Goal: Transaction & Acquisition: Purchase product/service

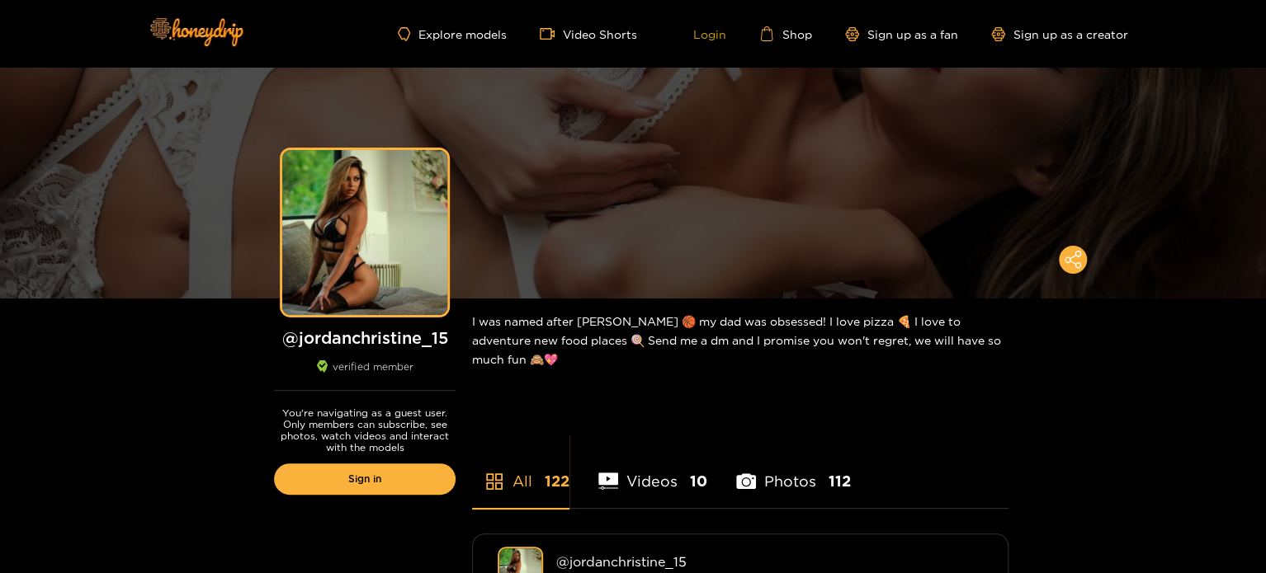
click at [713, 35] on link "Login" at bounding box center [698, 33] width 56 height 15
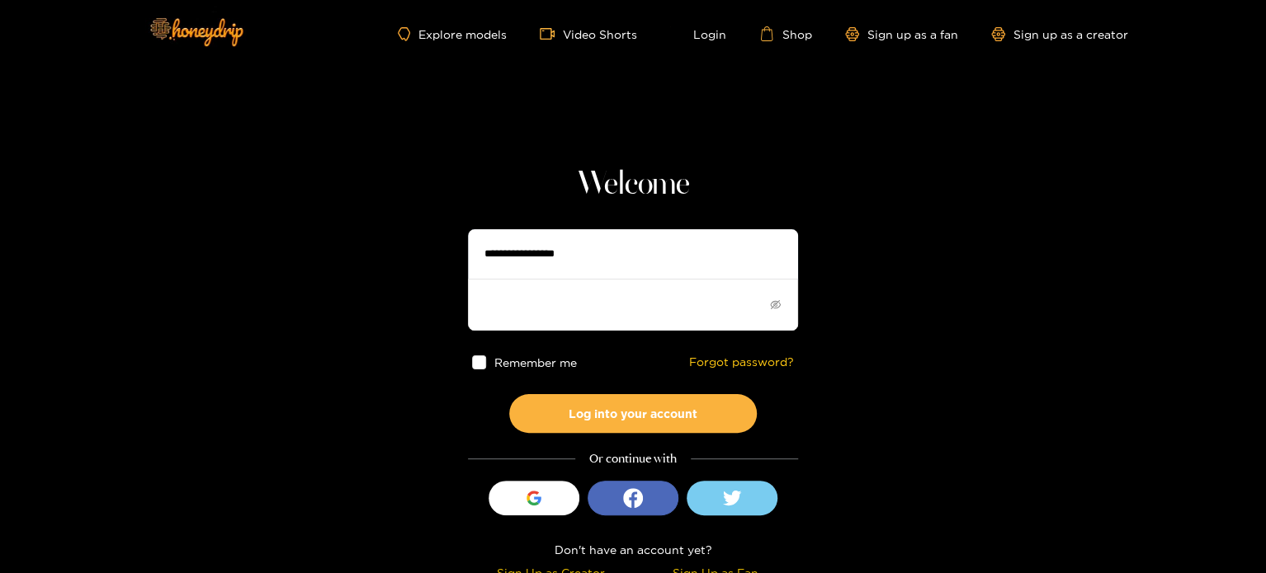
click at [563, 255] on input "text" at bounding box center [633, 254] width 330 height 50
type input "**********"
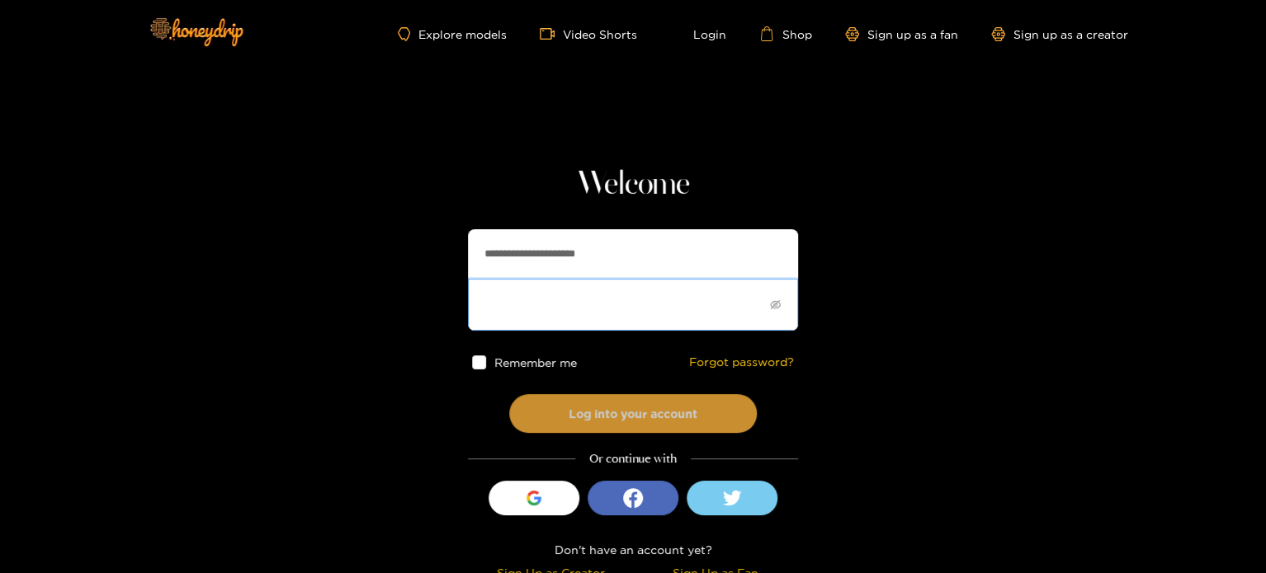
click at [587, 411] on button "Log into your account" at bounding box center [633, 413] width 248 height 39
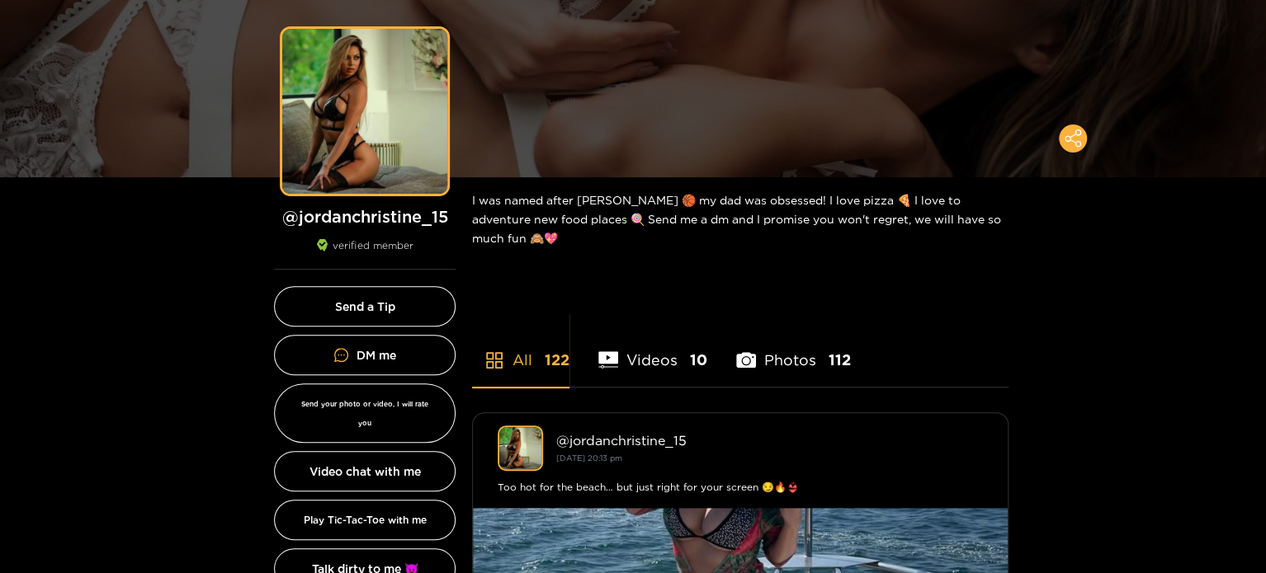
scroll to position [139, 0]
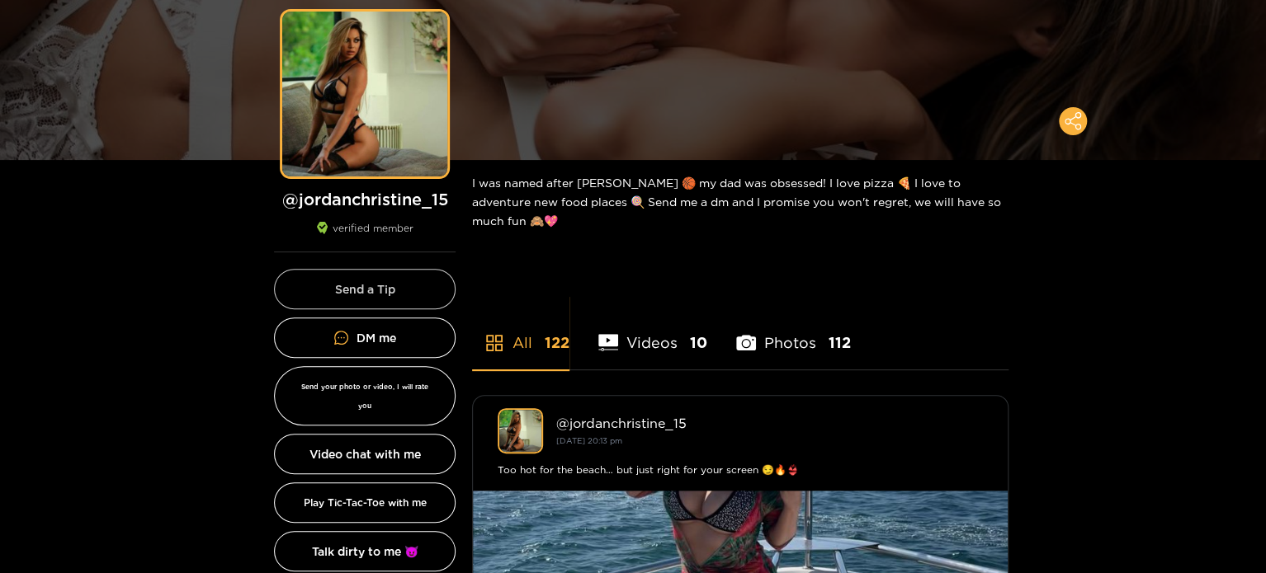
click at [403, 284] on button "Send a Tip" at bounding box center [365, 289] width 182 height 40
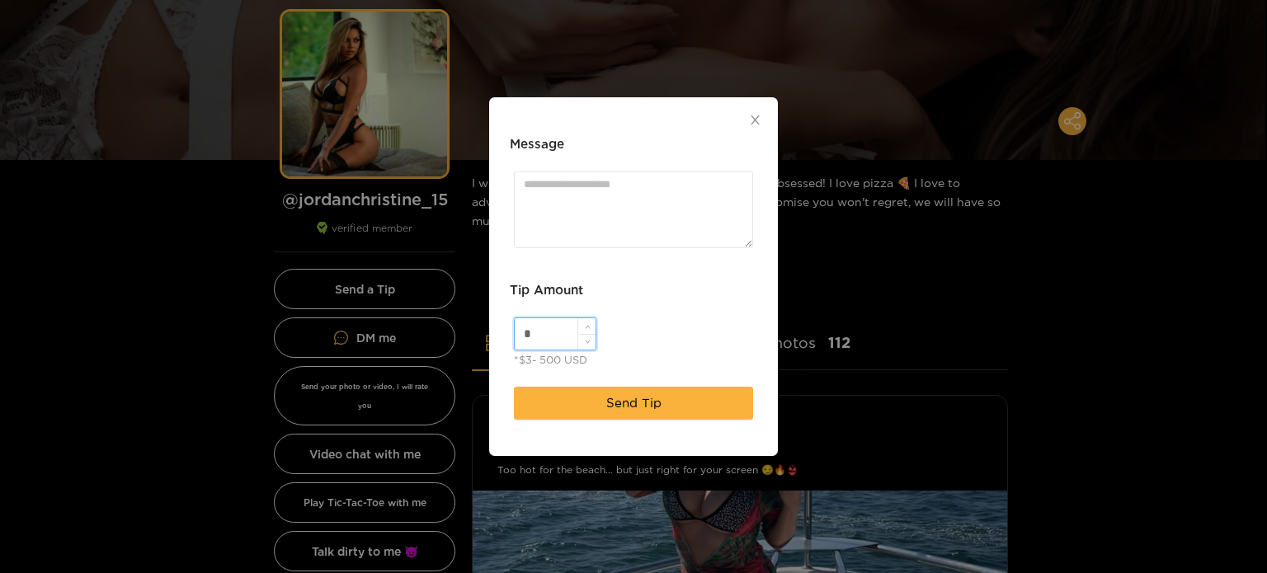
click at [548, 336] on input "*" at bounding box center [555, 333] width 81 height 31
type input "**"
click at [568, 183] on textarea "Message" at bounding box center [633, 210] width 239 height 77
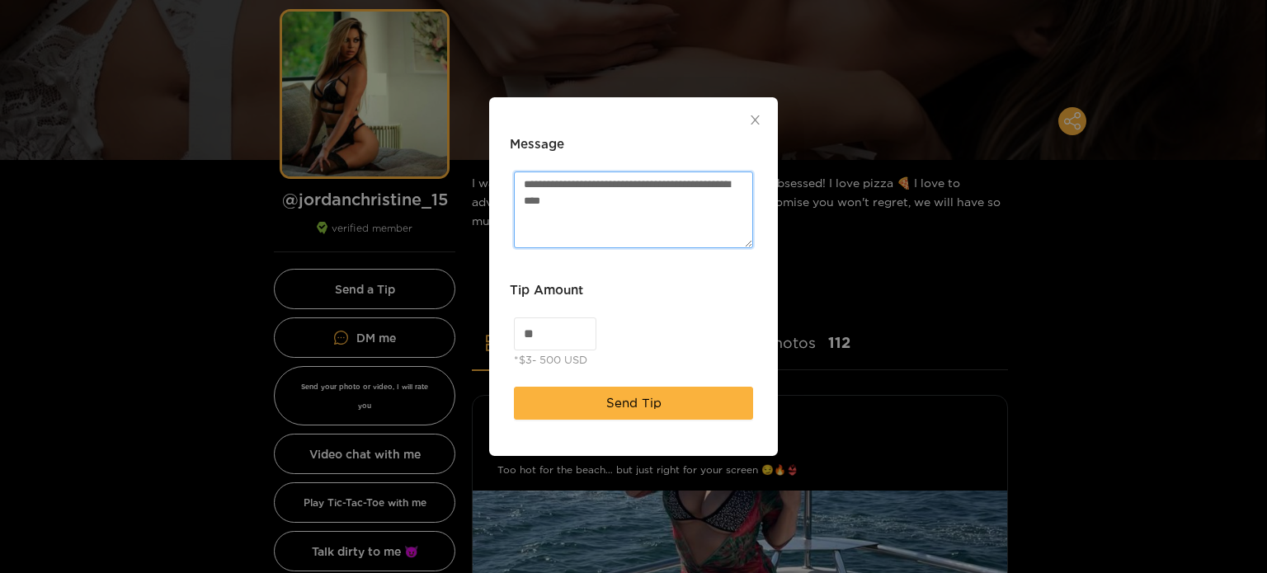
click at [685, 186] on textarea "**********" at bounding box center [633, 210] width 239 height 77
type textarea "**********"
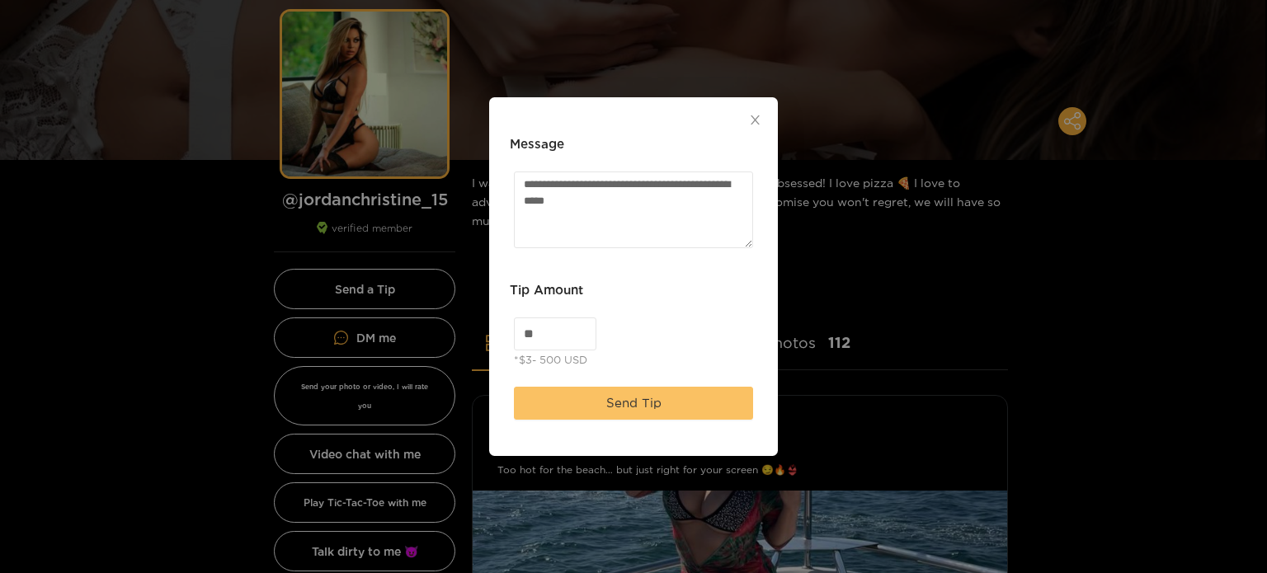
click at [637, 400] on span "Send Tip" at bounding box center [633, 404] width 55 height 20
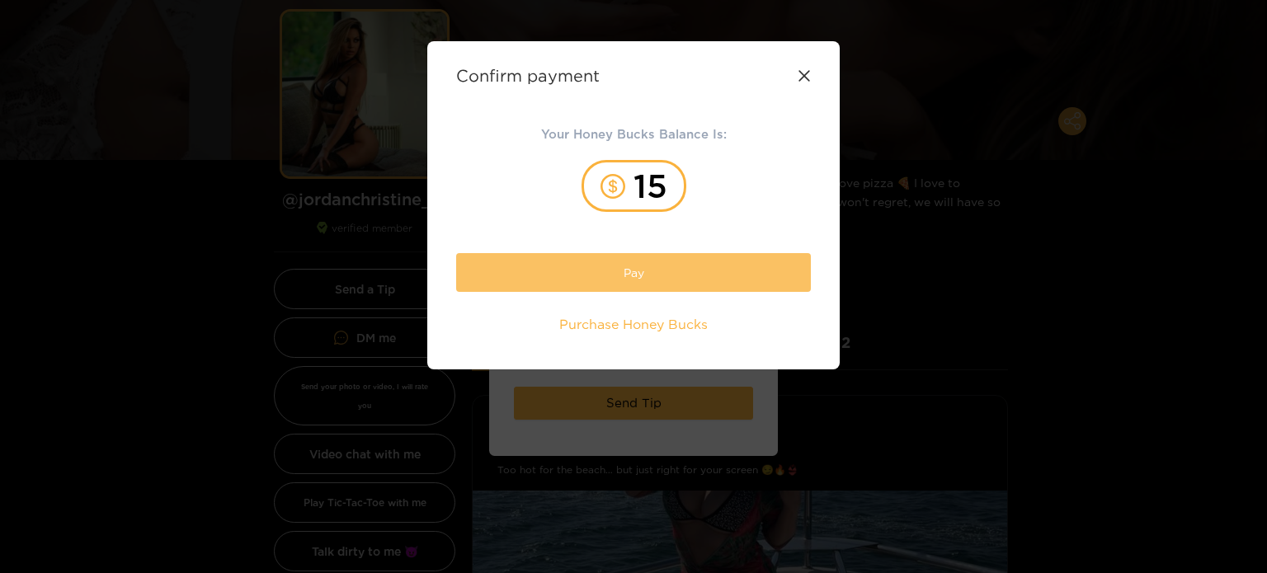
click at [623, 280] on button "Pay" at bounding box center [633, 272] width 355 height 39
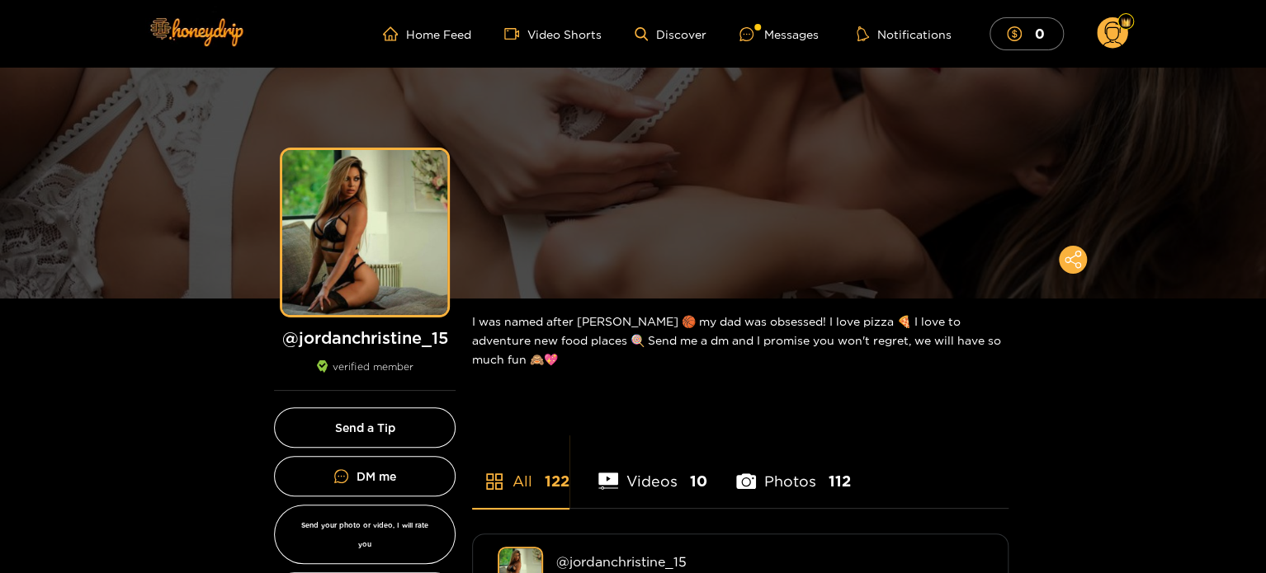
click at [1116, 28] on circle at bounding box center [1112, 32] width 31 height 31
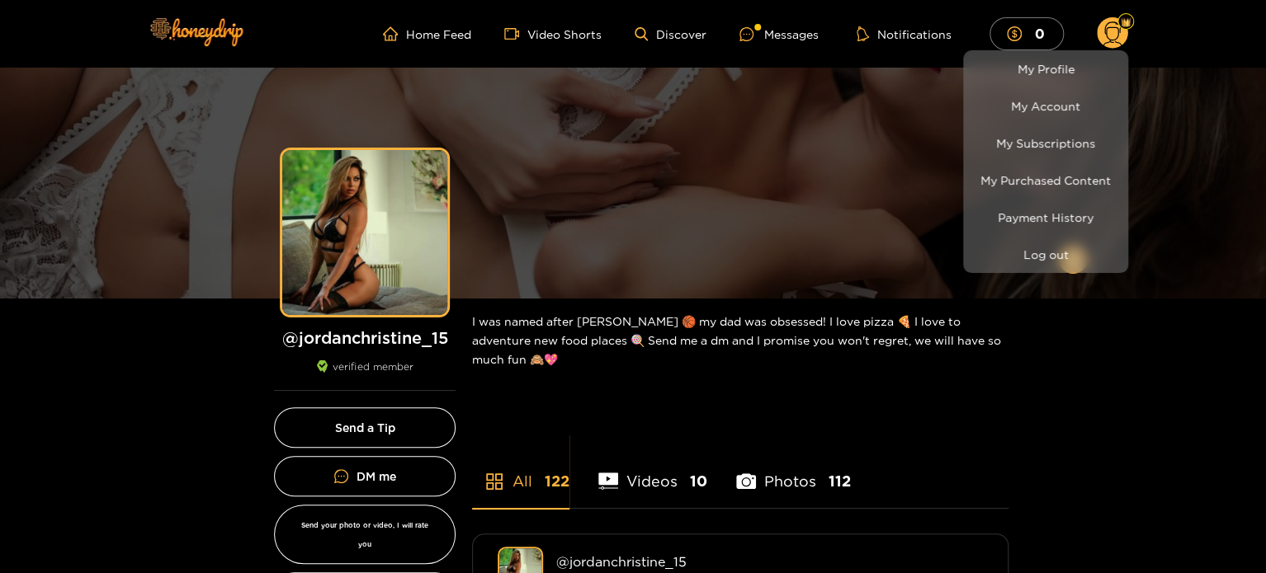
click at [1168, 33] on div at bounding box center [633, 286] width 1266 height 573
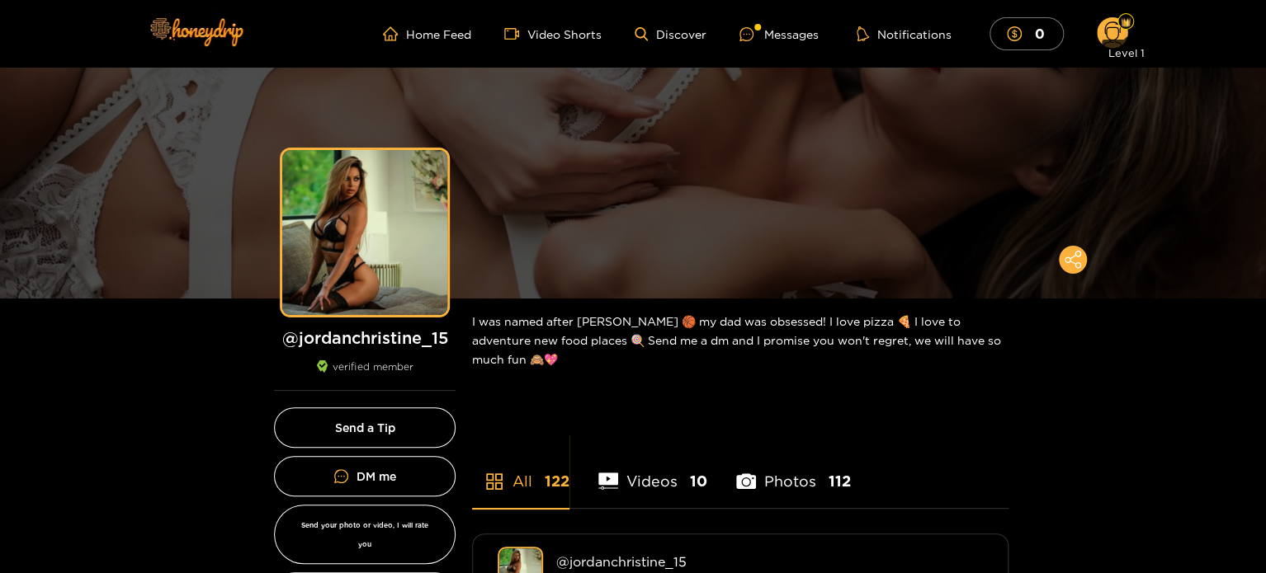
click at [1128, 21] on img at bounding box center [1125, 22] width 10 height 10
click at [772, 33] on div "Messages" at bounding box center [778, 34] width 79 height 19
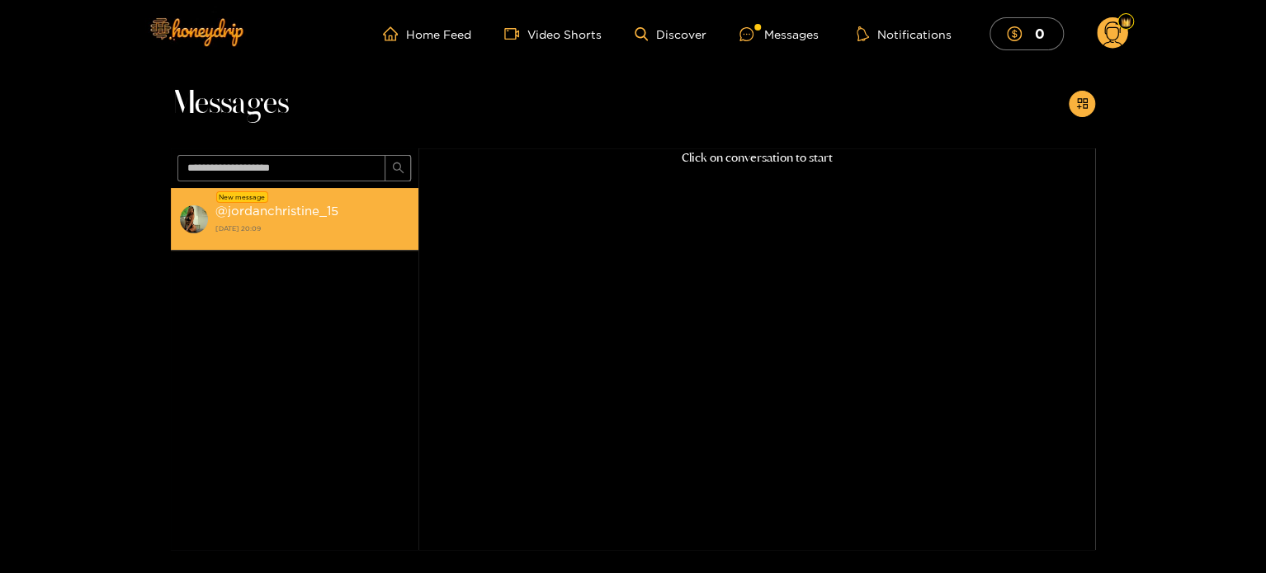
click at [291, 215] on strong "@ jordanchristine_15" at bounding box center [276, 211] width 123 height 14
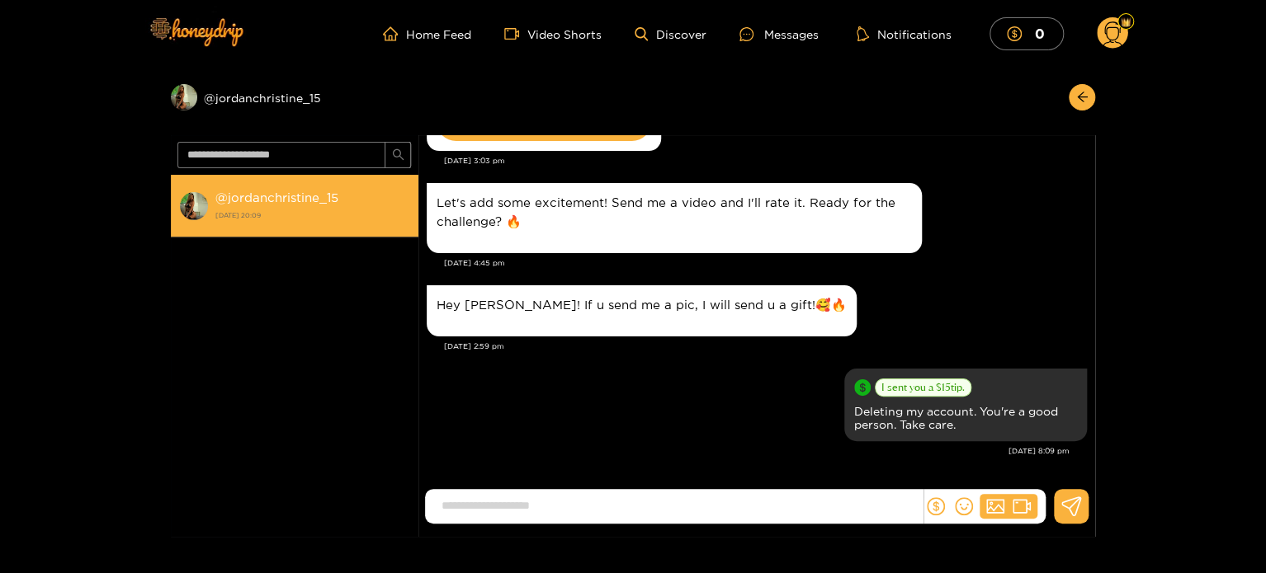
scroll to position [733, 0]
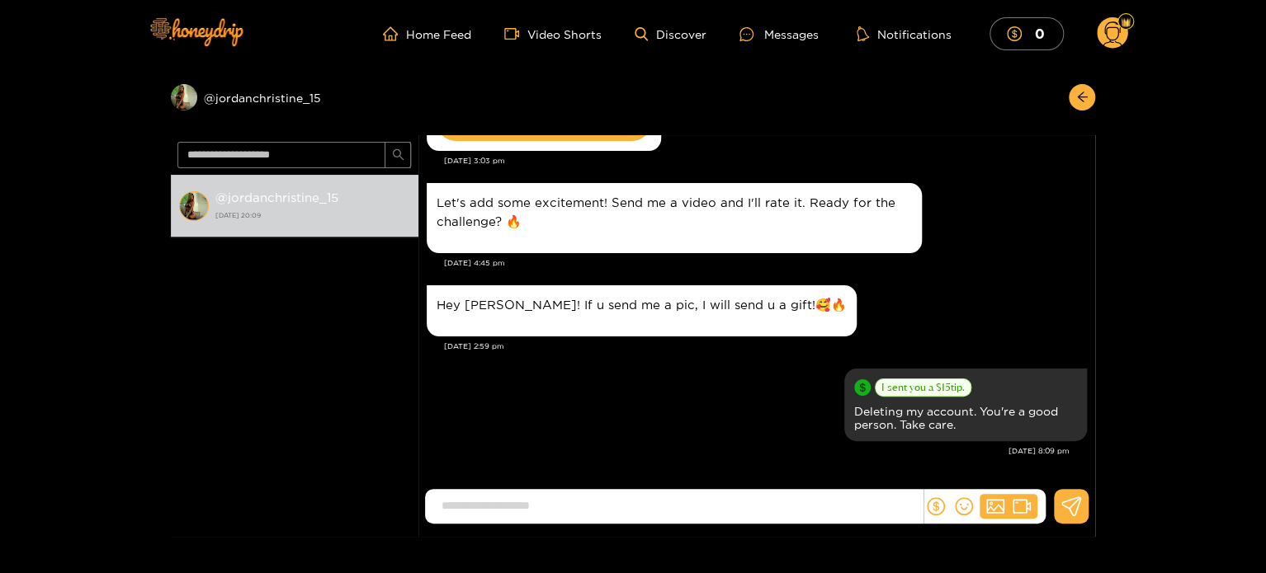
drag, startPoint x: 1106, startPoint y: 38, endPoint x: 1247, endPoint y: 160, distance: 186.6
click at [1247, 160] on div "Preview @ jordanchristine_15 @ jordanchristine_15 27 September 2025 20:09 Jorda…" at bounding box center [633, 302] width 1266 height 469
click at [1107, 28] on icon at bounding box center [1112, 35] width 19 height 29
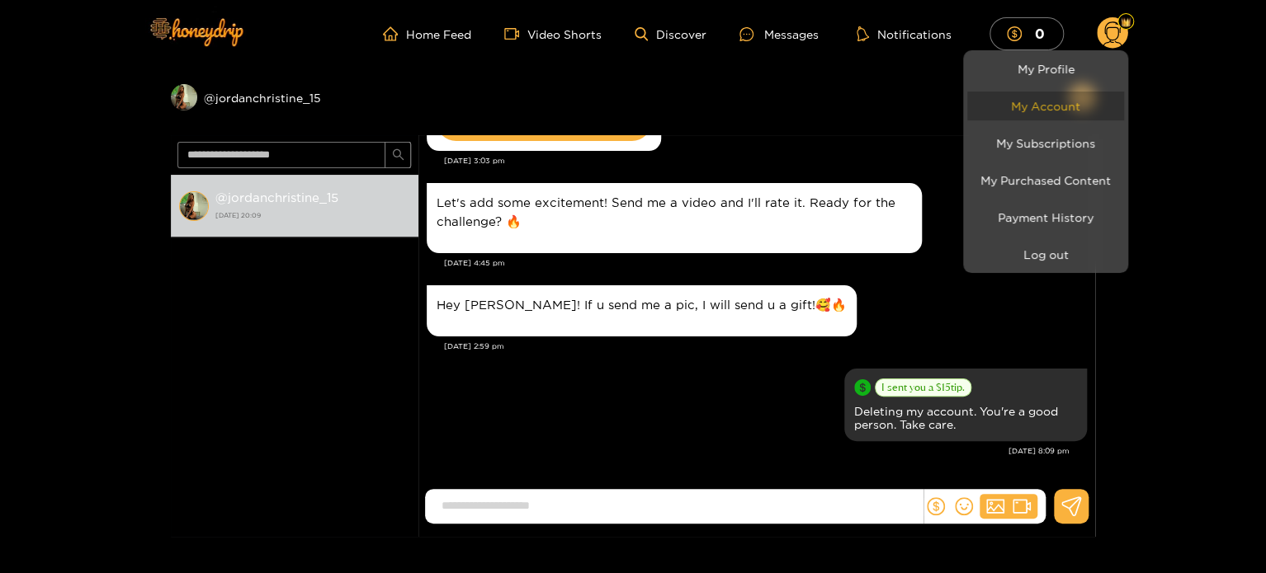
click at [1038, 101] on link "My Account" at bounding box center [1045, 106] width 157 height 29
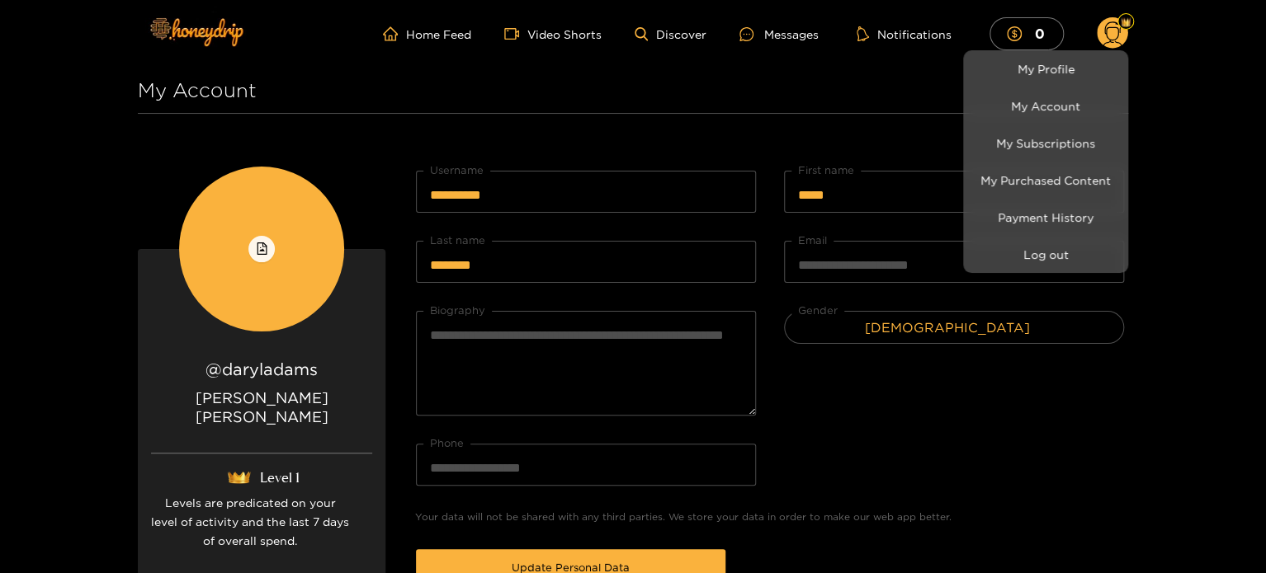
click at [1048, 441] on div at bounding box center [633, 286] width 1266 height 573
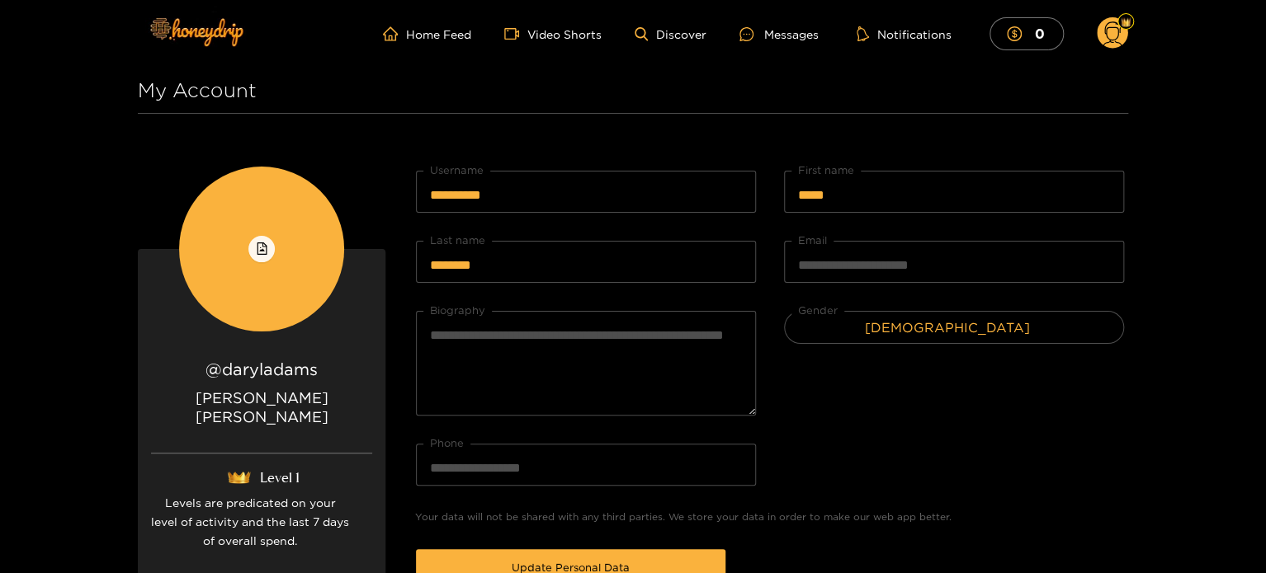
drag, startPoint x: 1264, startPoint y: 134, endPoint x: 1266, endPoint y: 220, distance: 85.8
click at [1265, 220] on html "**********" at bounding box center [633, 286] width 1266 height 573
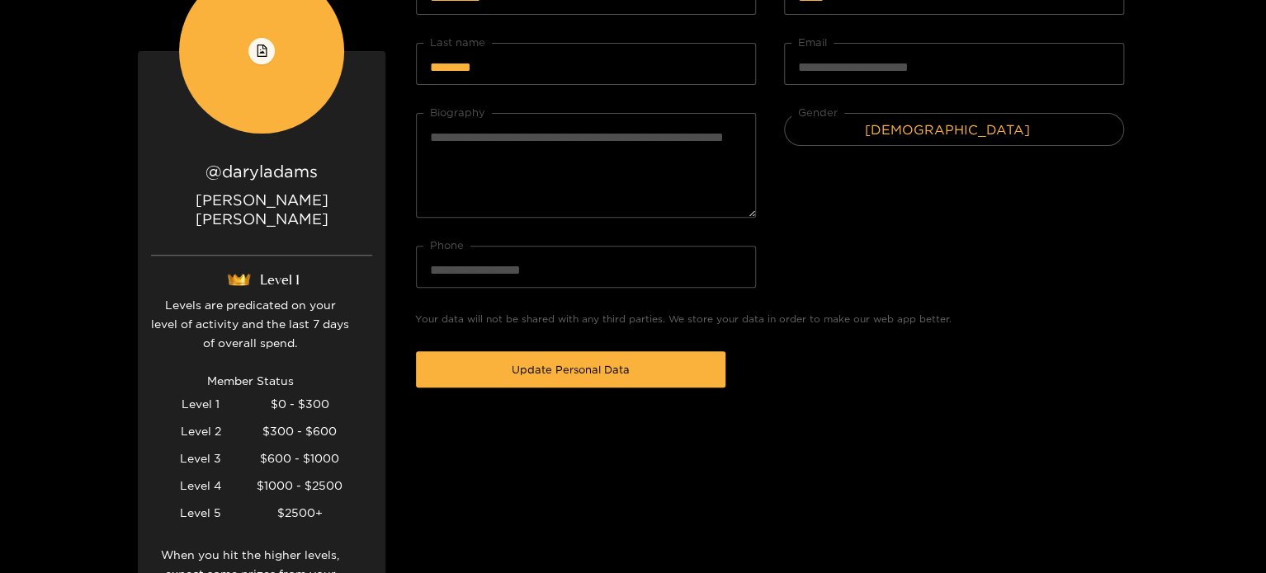
scroll to position [200, 0]
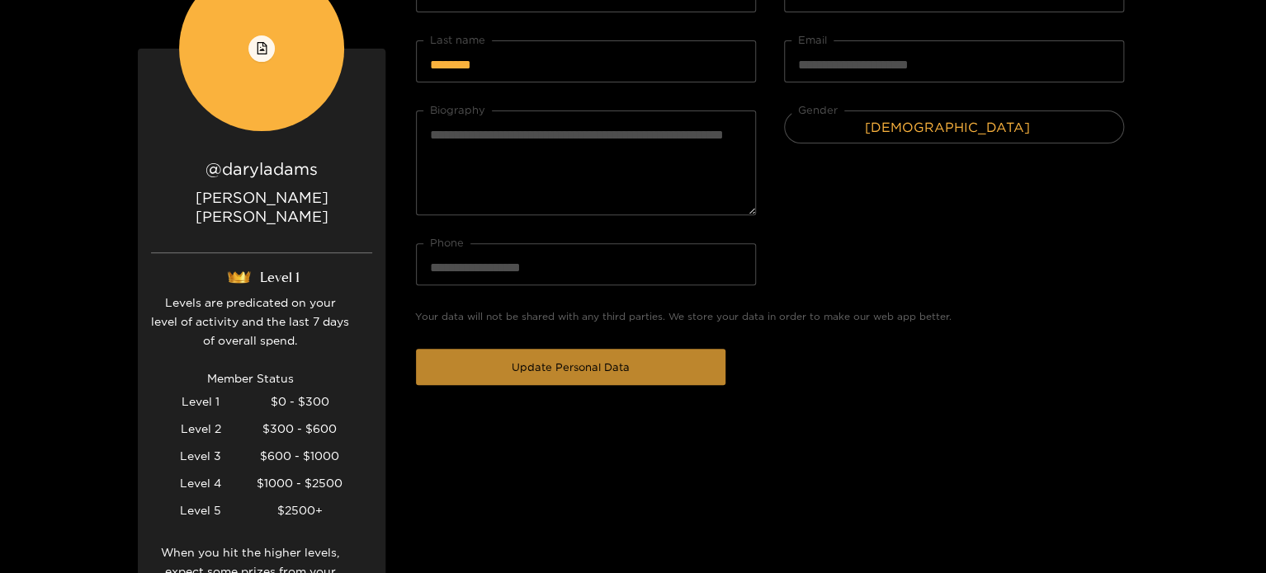
click at [587, 365] on span "Update Personal Data" at bounding box center [571, 367] width 118 height 17
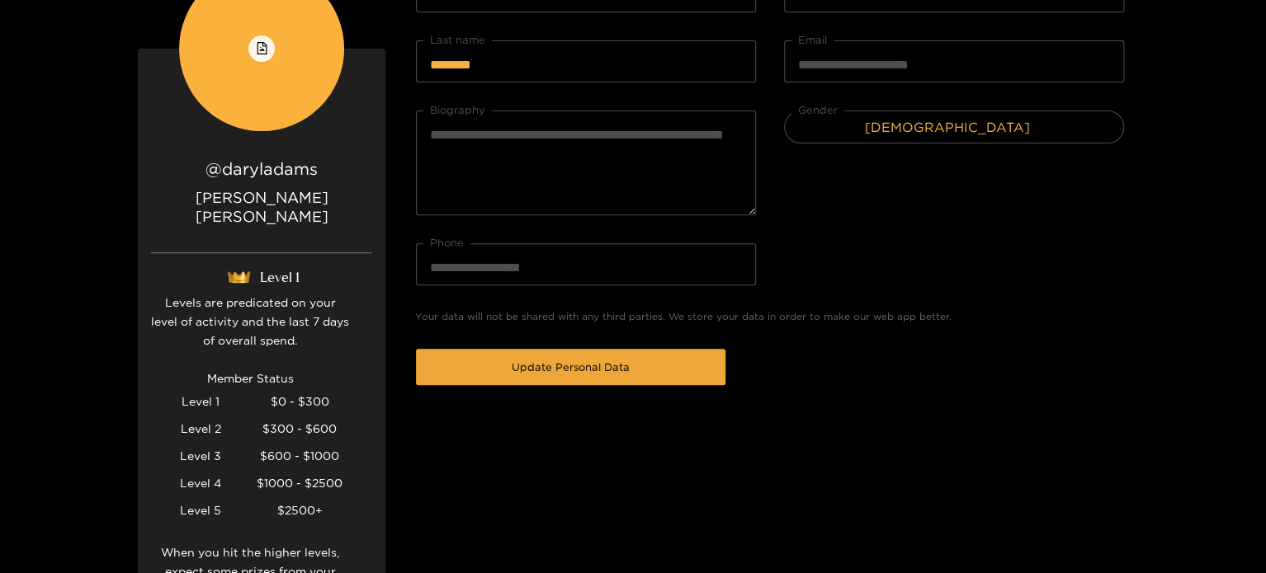
scroll to position [0, 0]
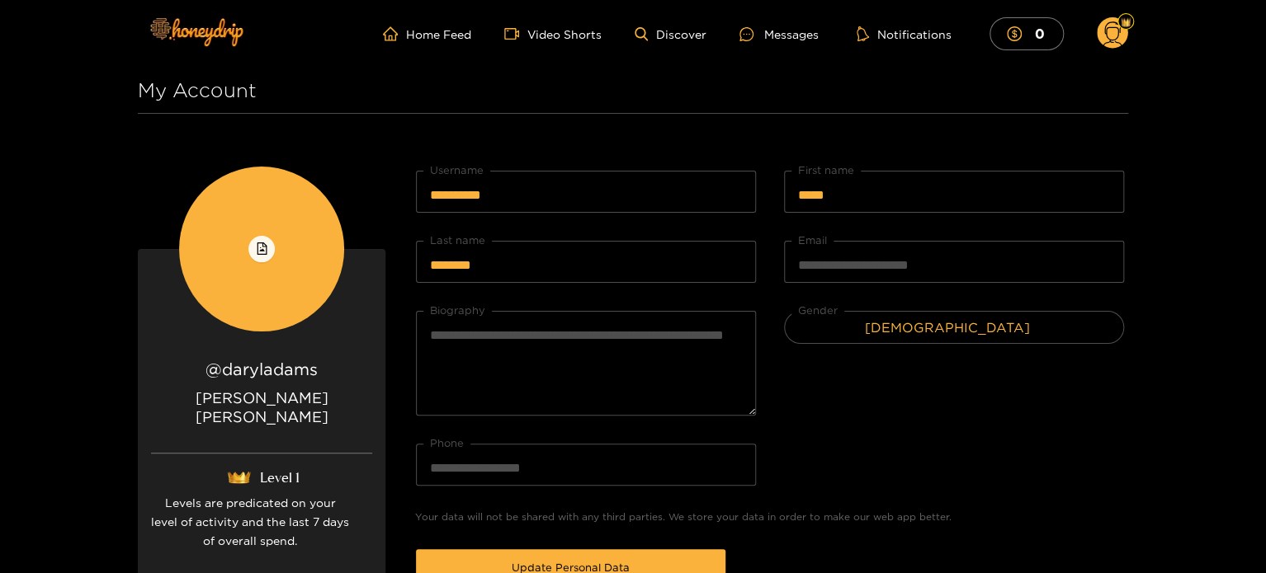
click at [1110, 35] on circle at bounding box center [1112, 32] width 31 height 31
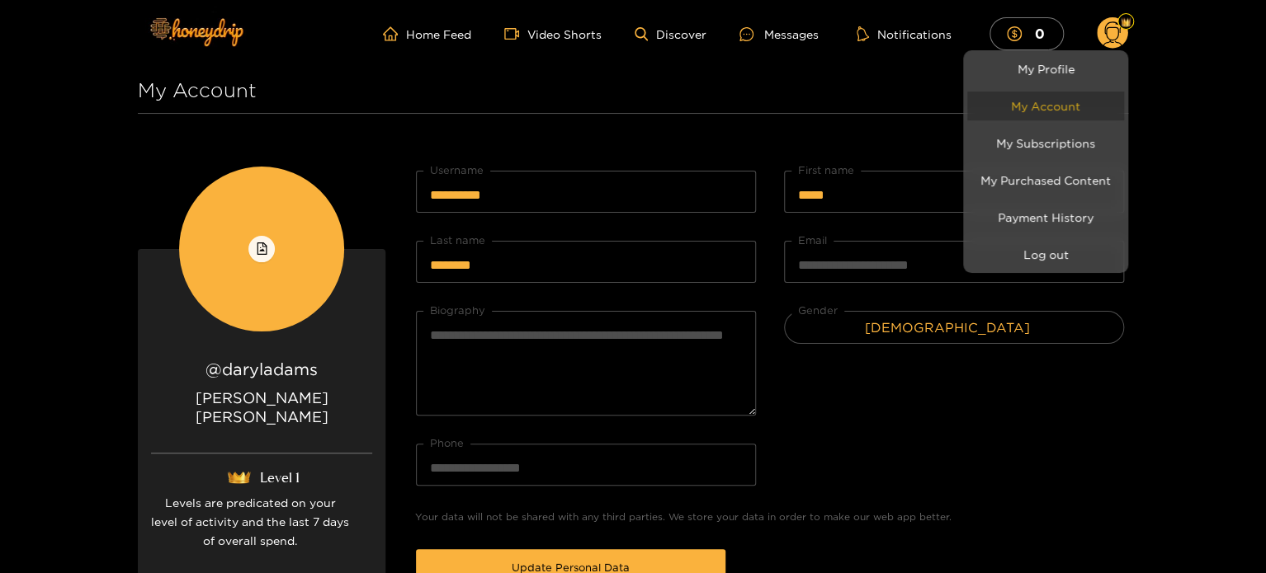
click at [1043, 96] on link "My Account" at bounding box center [1045, 106] width 157 height 29
click at [1042, 107] on link "My Account" at bounding box center [1045, 106] width 157 height 29
click at [1036, 103] on link "My Account" at bounding box center [1045, 106] width 157 height 29
click at [1154, 370] on div at bounding box center [633, 286] width 1266 height 573
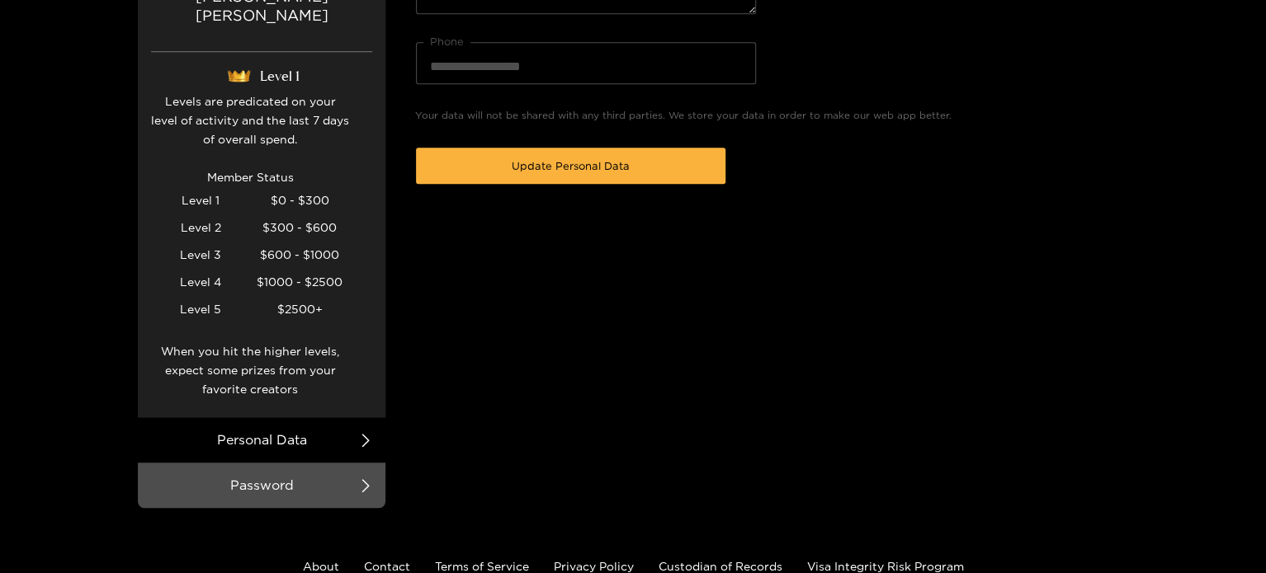
scroll to position [408, 0]
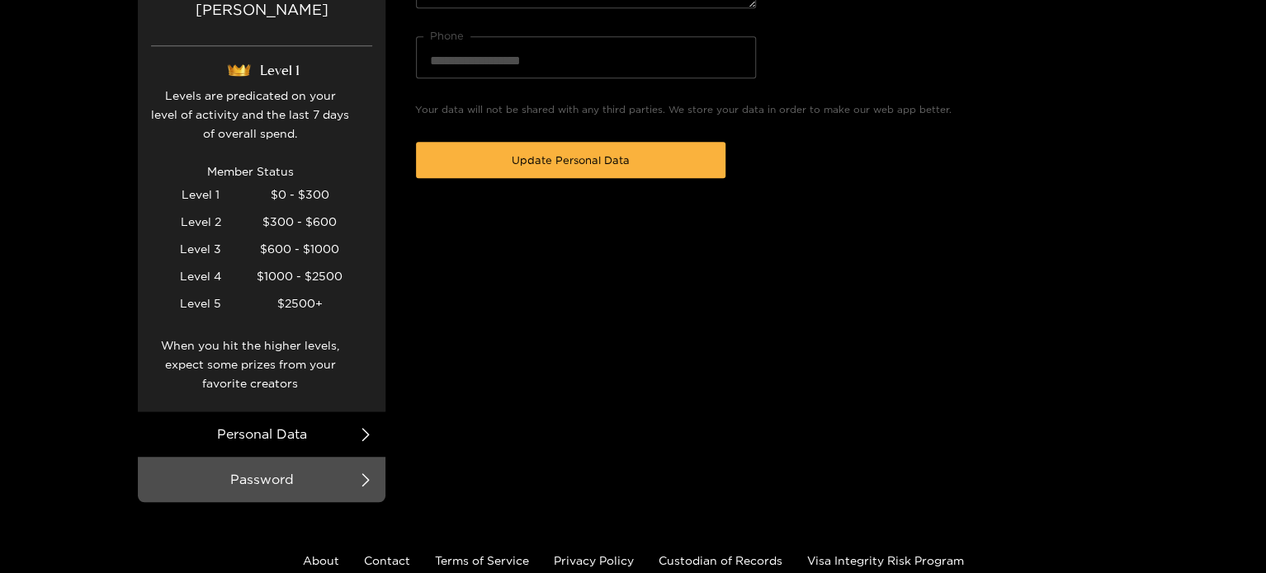
click at [368, 428] on icon at bounding box center [365, 434] width 13 height 13
click at [340, 412] on li "Personal Data" at bounding box center [262, 434] width 248 height 45
click at [357, 414] on li "Personal Data" at bounding box center [262, 434] width 248 height 45
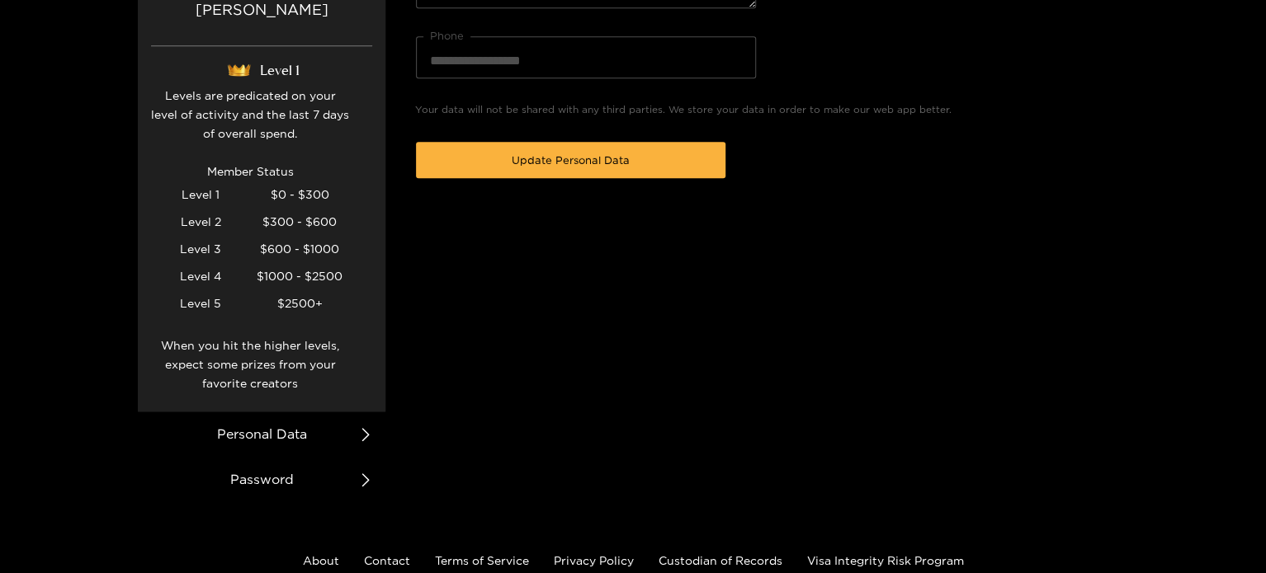
click at [361, 474] on icon at bounding box center [365, 480] width 13 height 13
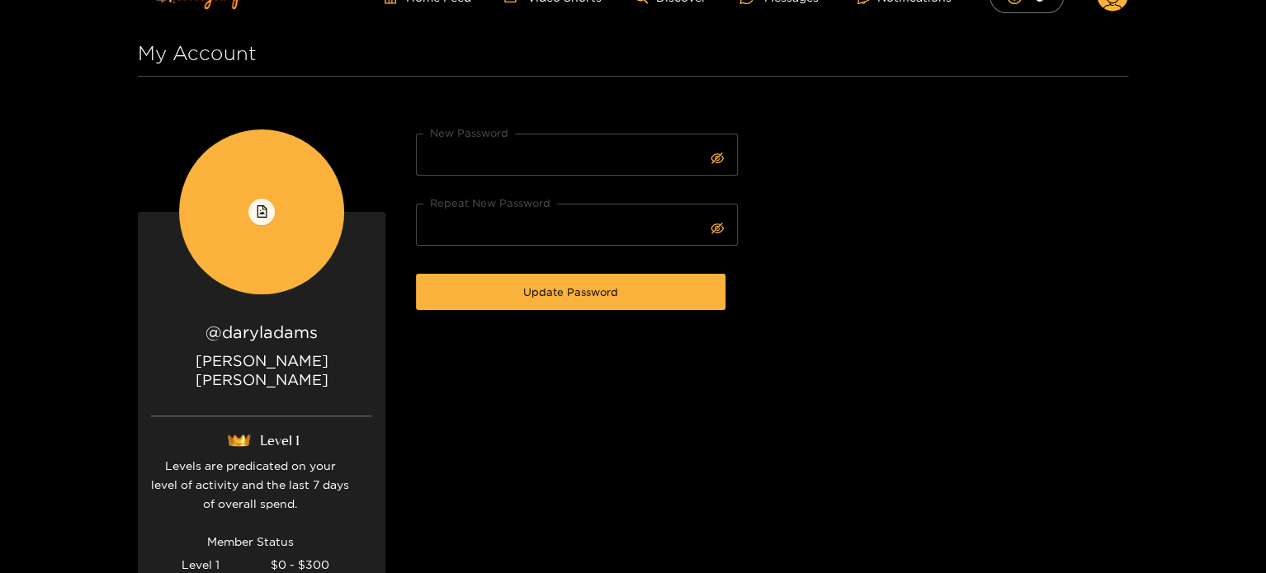
scroll to position [0, 0]
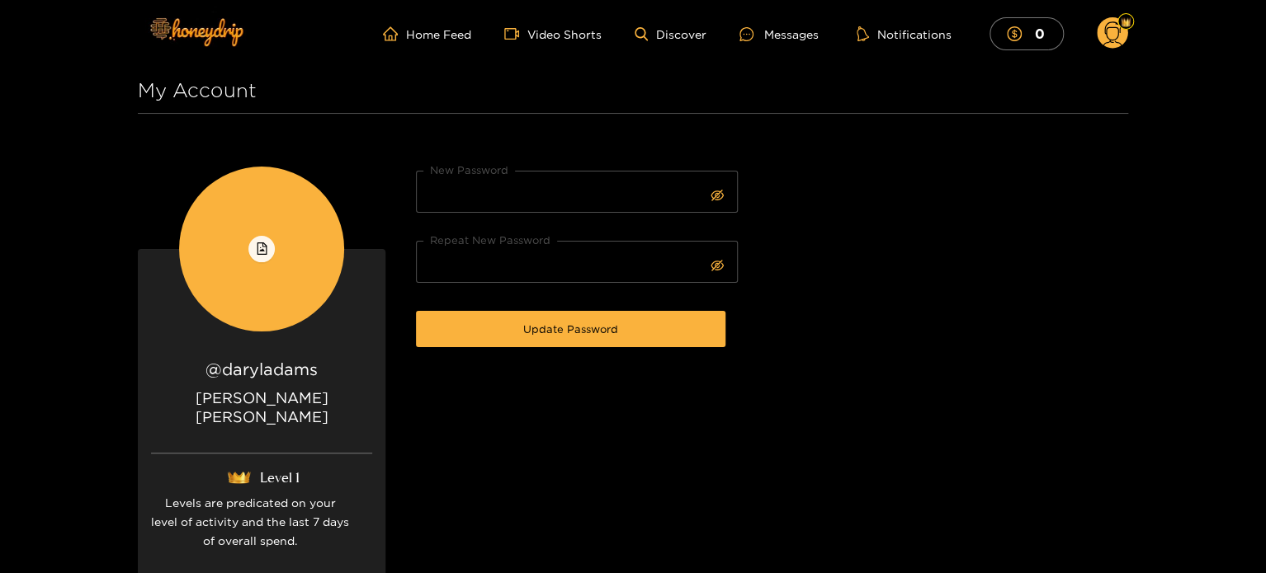
click at [1117, 34] on circle at bounding box center [1112, 32] width 31 height 31
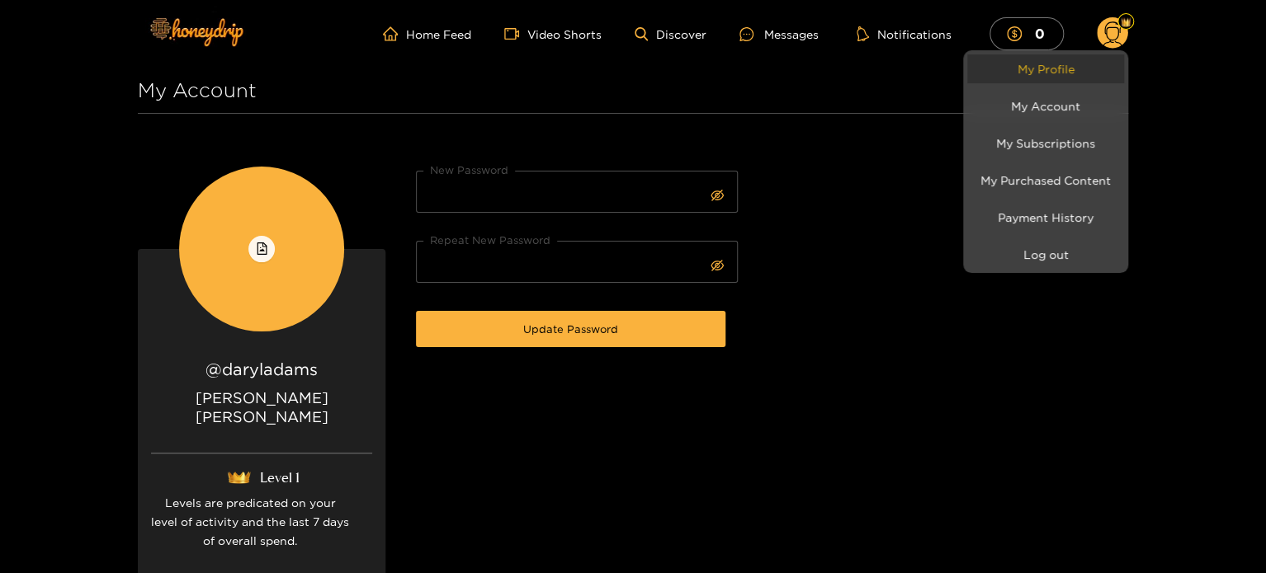
click at [1045, 65] on link "My Profile" at bounding box center [1045, 68] width 157 height 29
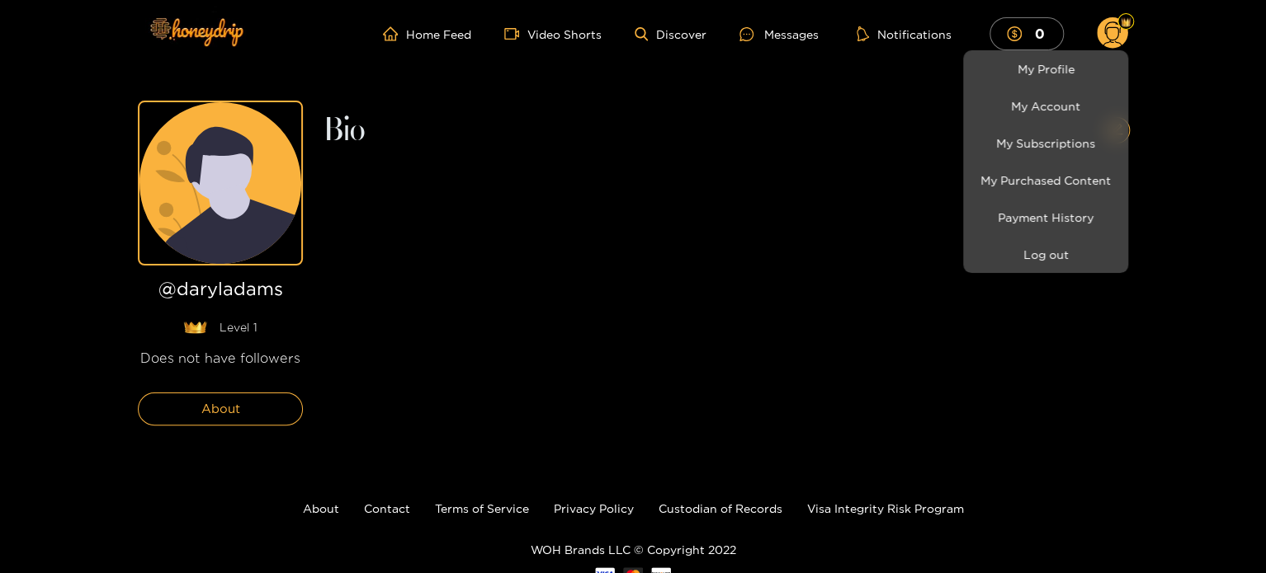
click at [269, 407] on div at bounding box center [633, 286] width 1266 height 573
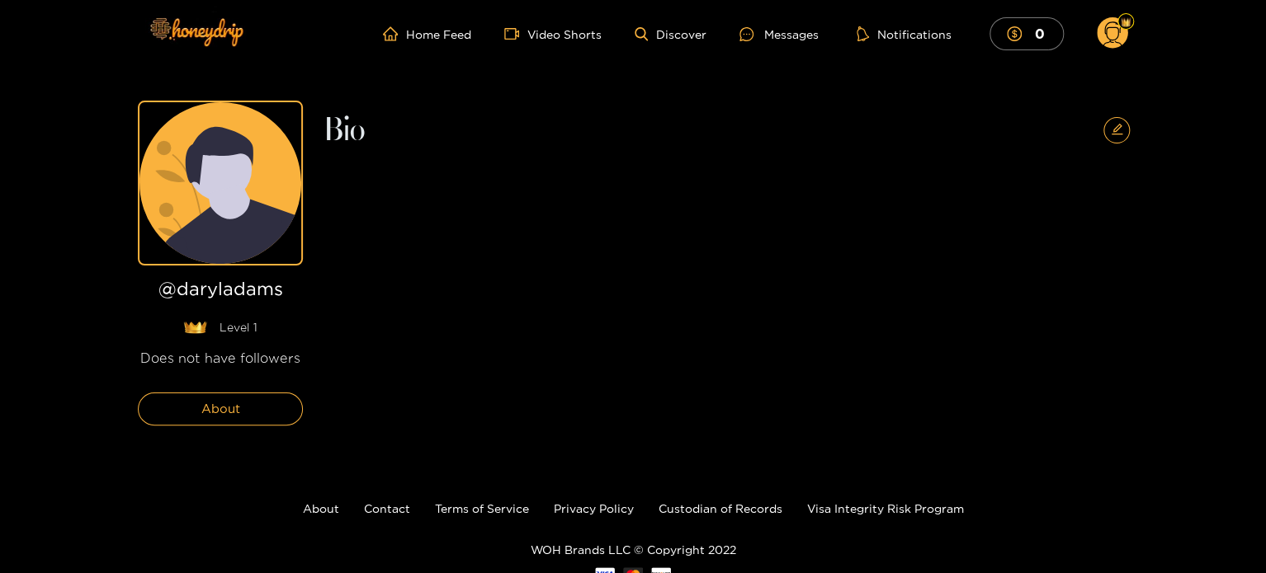
click at [1116, 42] on circle at bounding box center [1112, 32] width 31 height 31
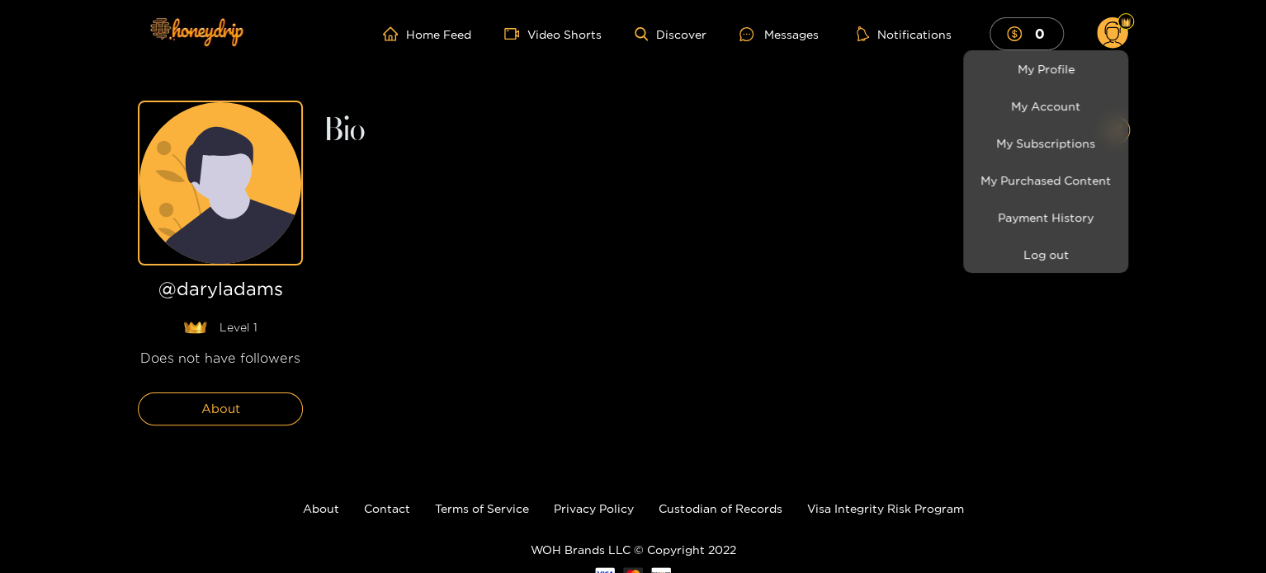
click at [891, 36] on div at bounding box center [633, 286] width 1266 height 573
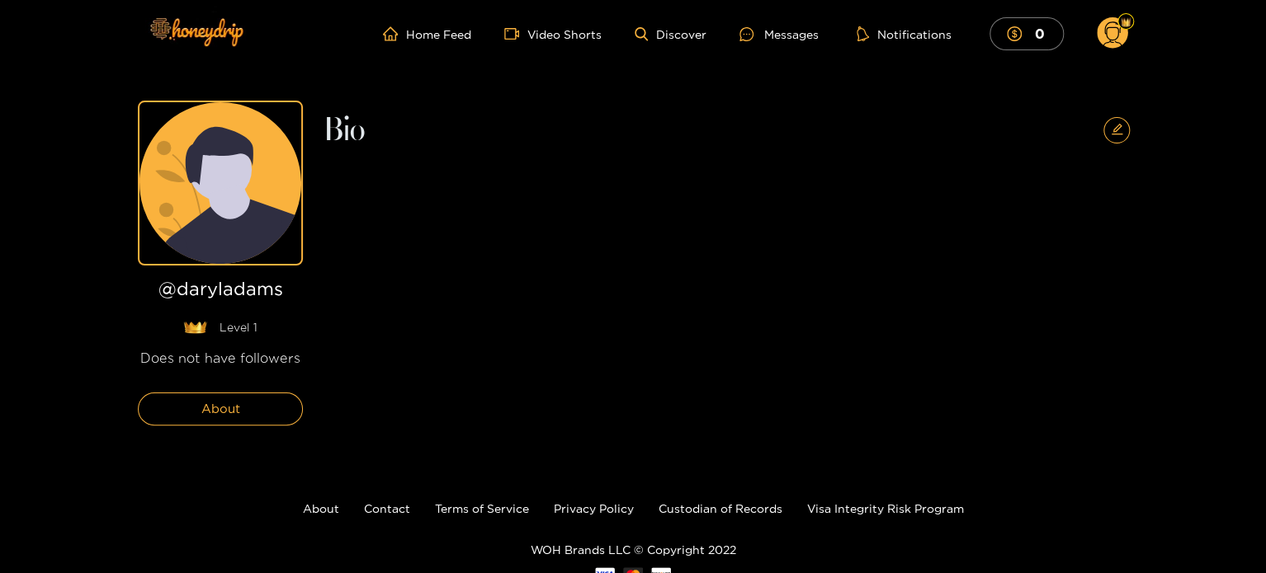
click at [891, 36] on button "Notifications" at bounding box center [903, 34] width 105 height 17
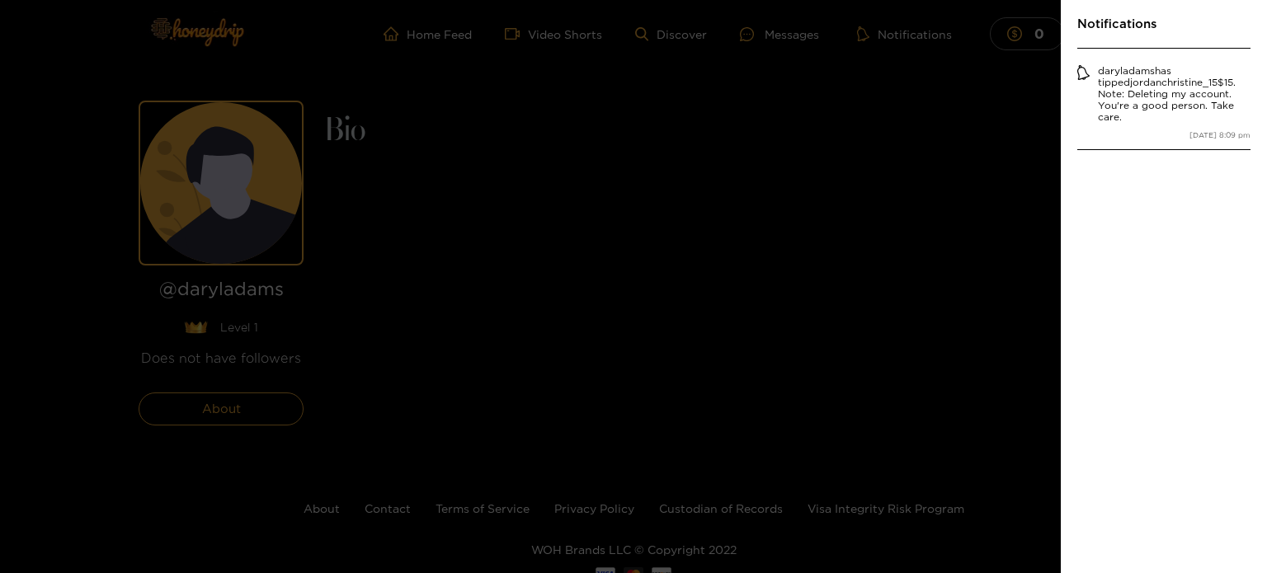
click at [977, 138] on div at bounding box center [633, 286] width 1267 height 573
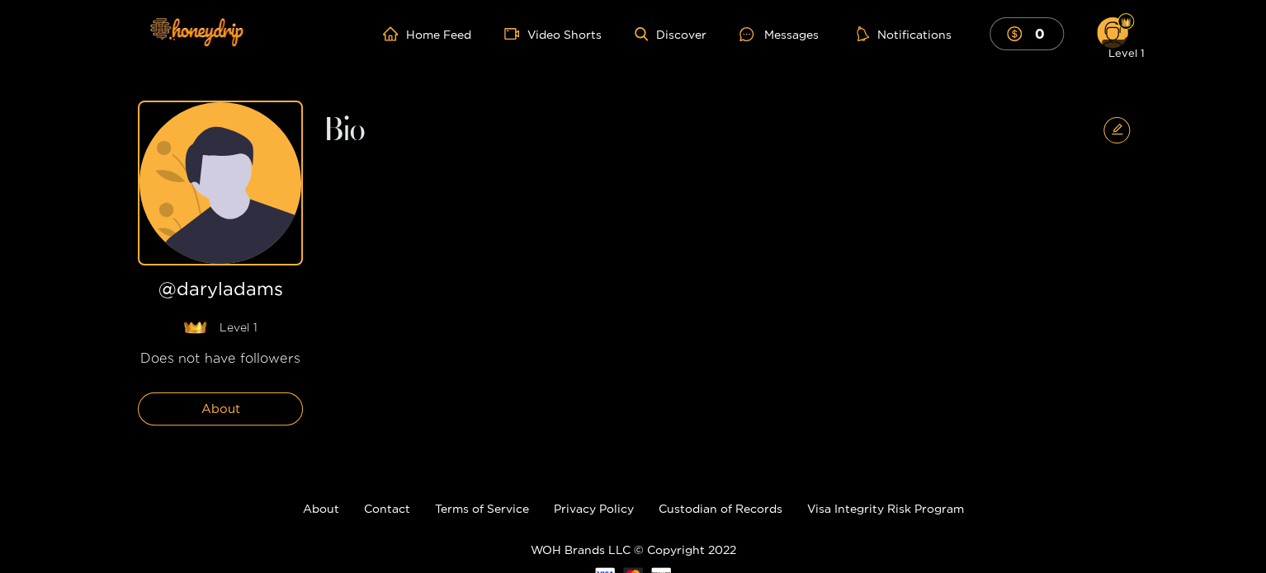
click at [1127, 16] on div at bounding box center [1125, 21] width 17 height 17
click at [1106, 35] on div "Level 1" at bounding box center [1126, 49] width 50 height 33
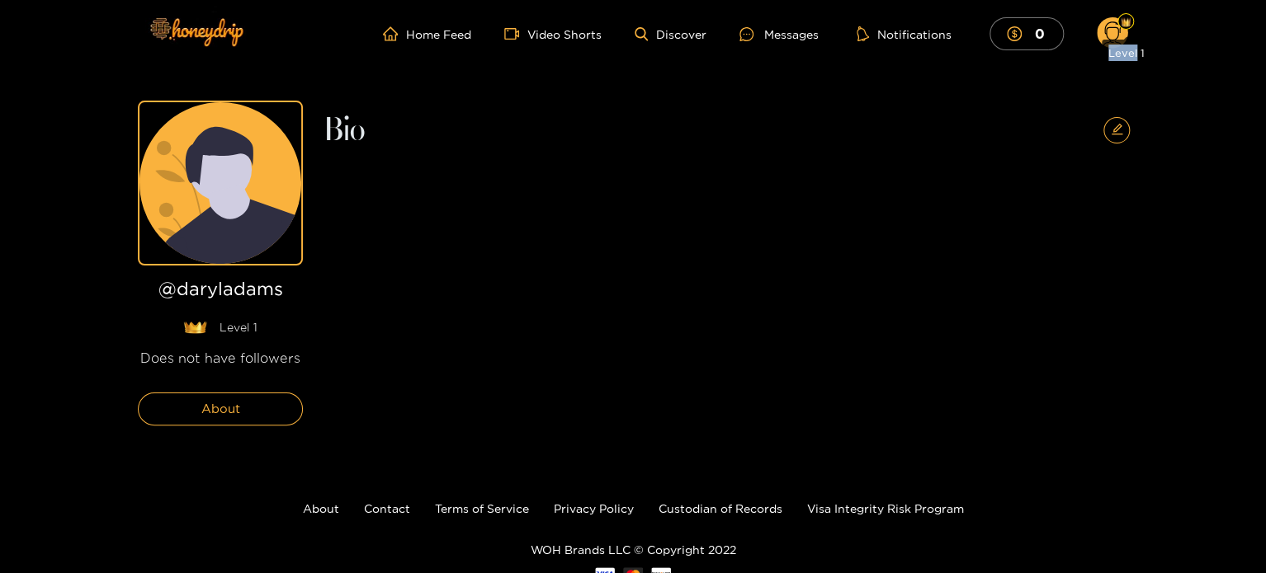
click at [1106, 35] on div "Level 1" at bounding box center [1126, 49] width 50 height 33
click at [209, 28] on img at bounding box center [196, 31] width 116 height 69
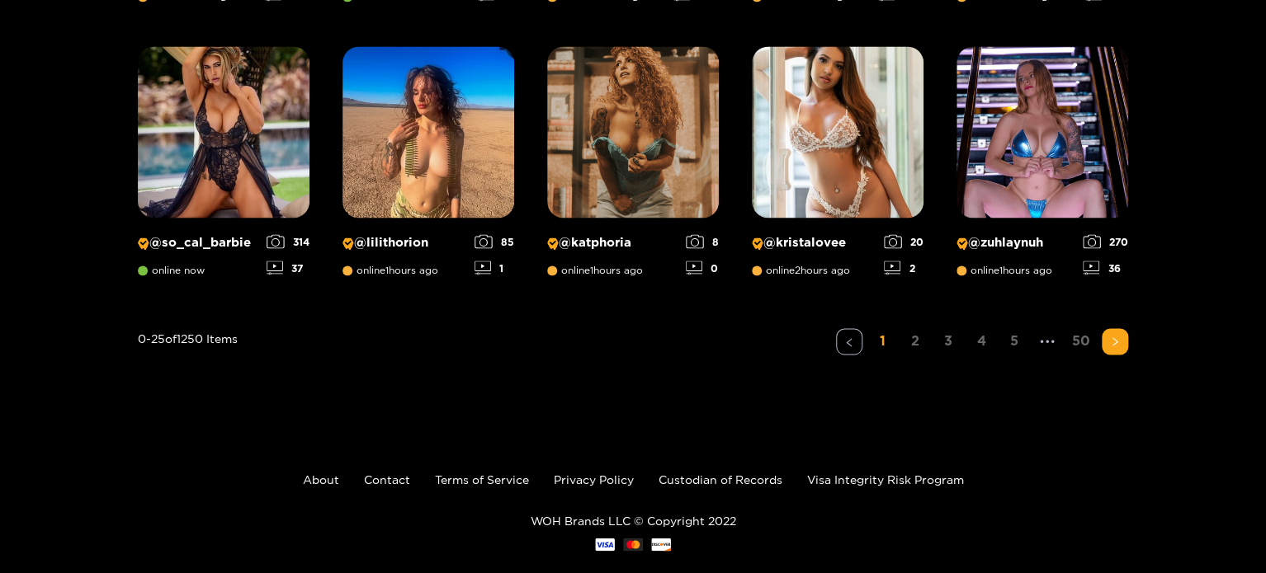
scroll to position [1403, 0]
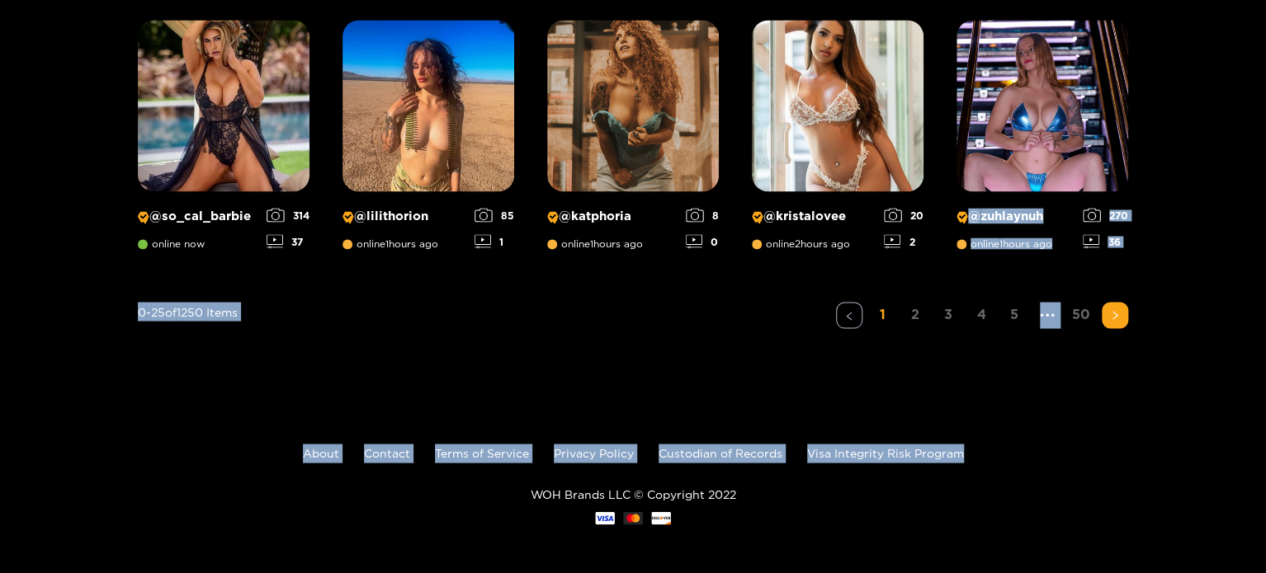
drag, startPoint x: 1264, startPoint y: 448, endPoint x: 1266, endPoint y: 45, distance: 402.6
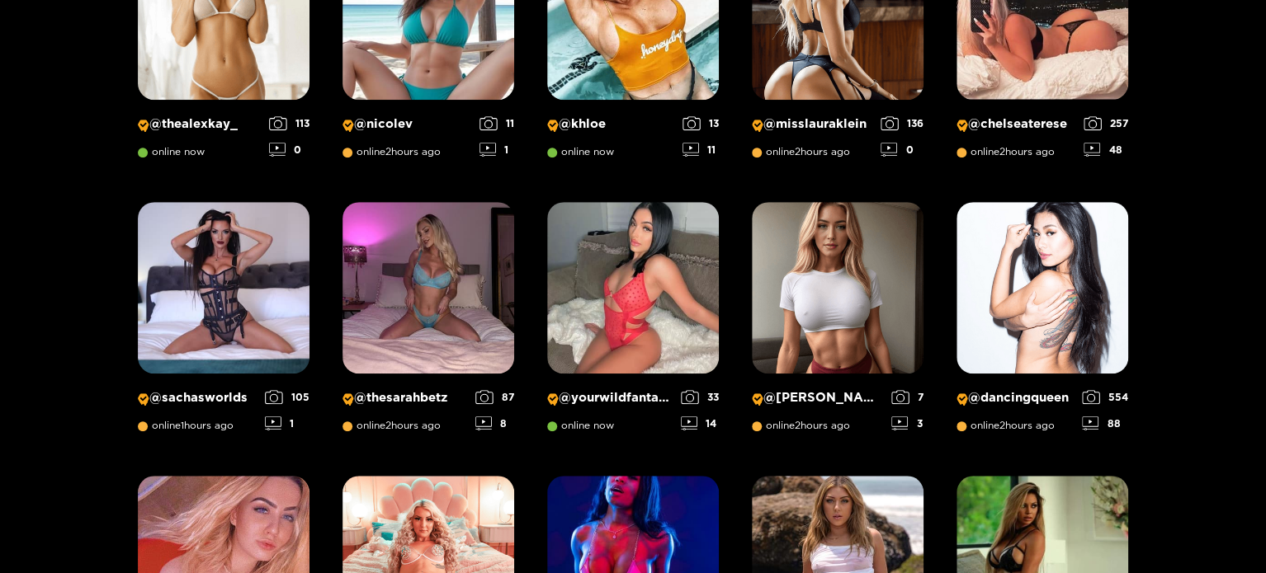
scroll to position [0, 0]
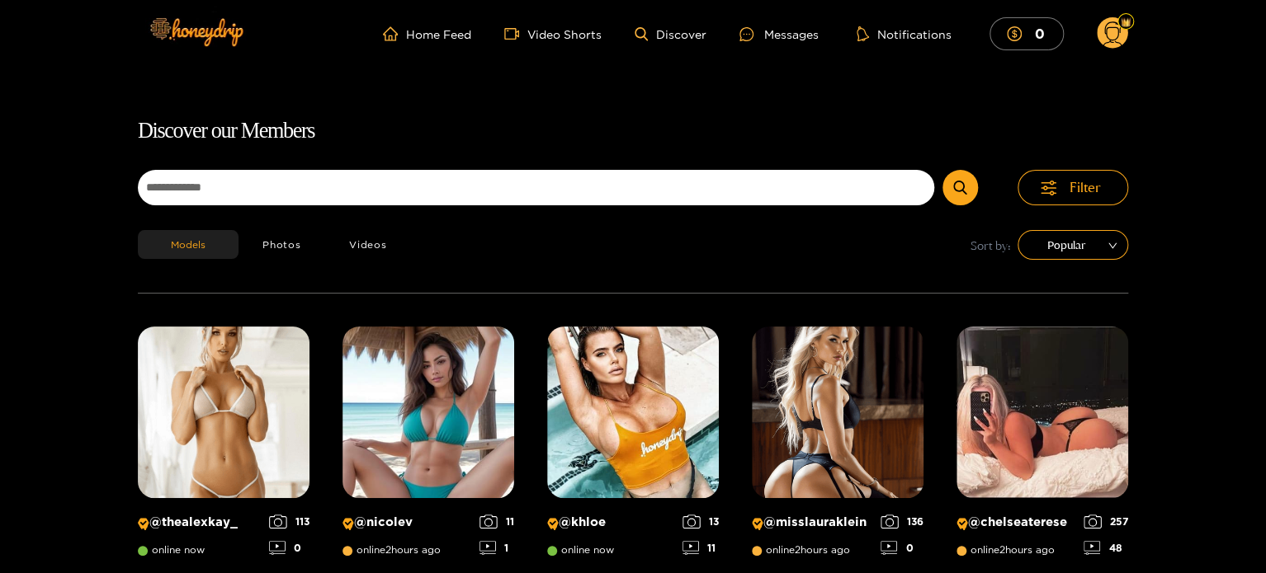
click at [1112, 35] on circle at bounding box center [1112, 32] width 31 height 31
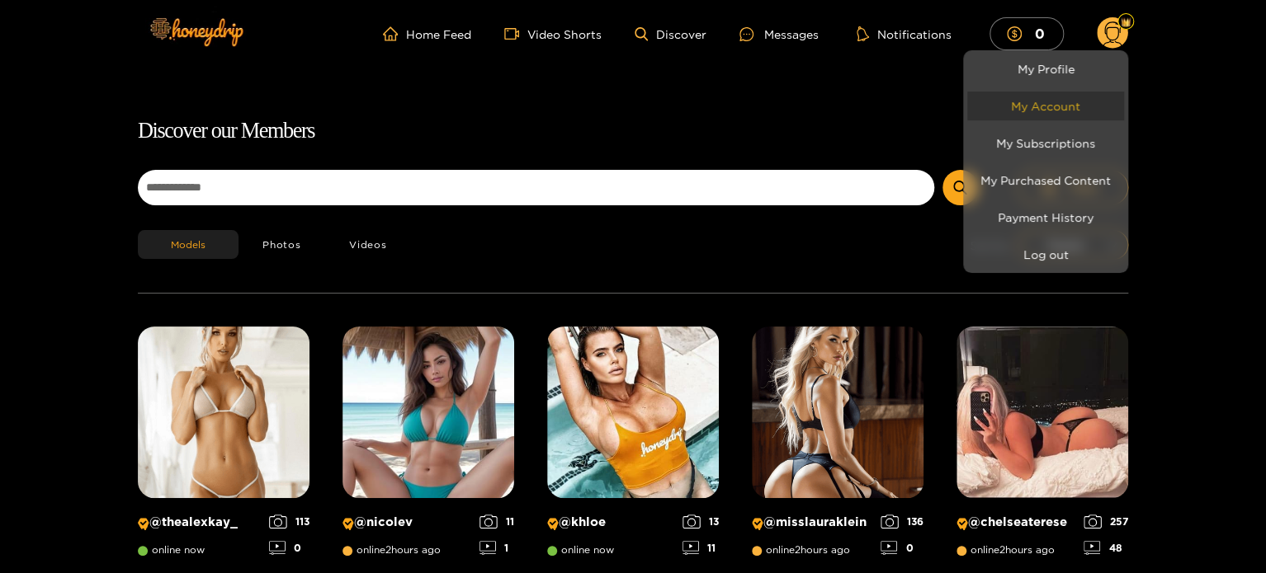
click at [1036, 103] on link "My Account" at bounding box center [1045, 106] width 157 height 29
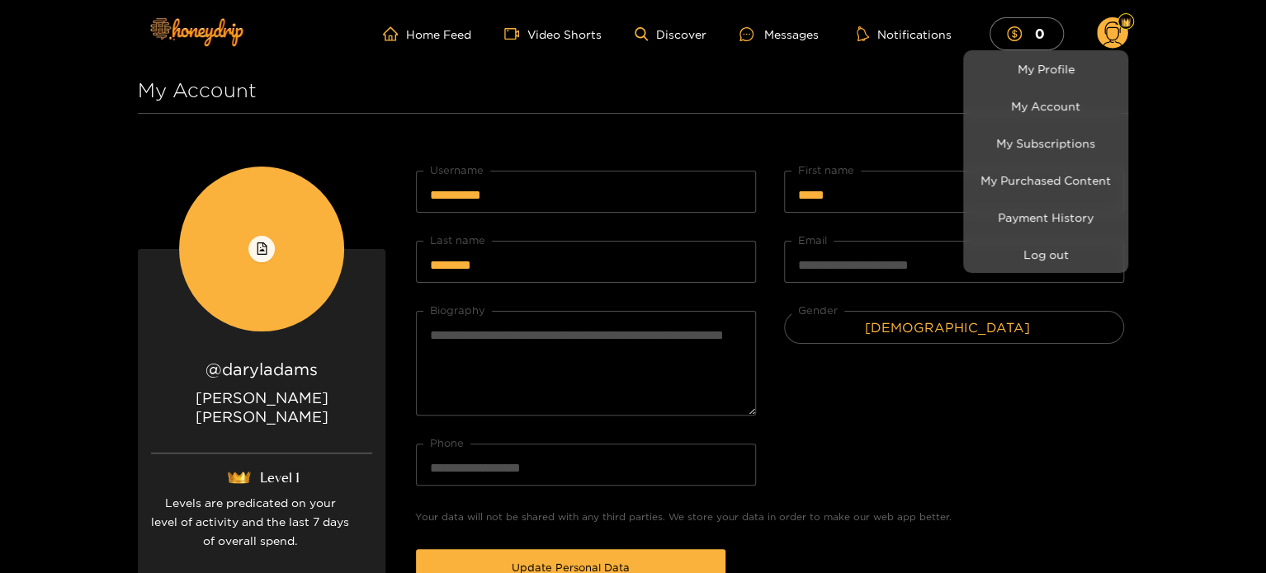
click at [1118, 352] on div at bounding box center [633, 286] width 1266 height 573
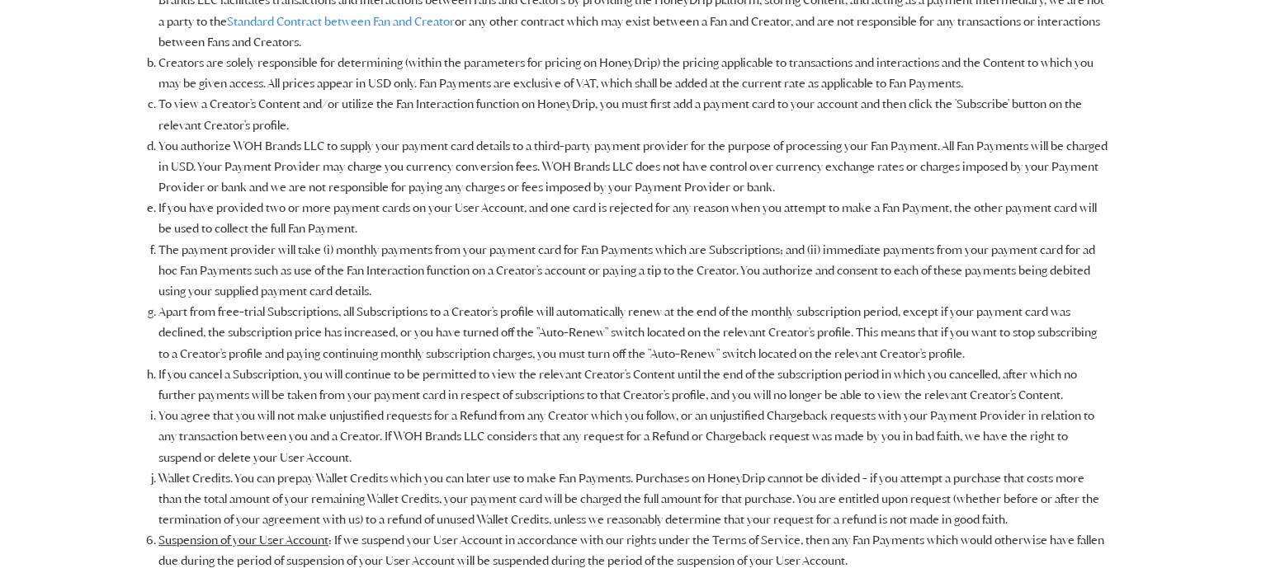
scroll to position [6263, 0]
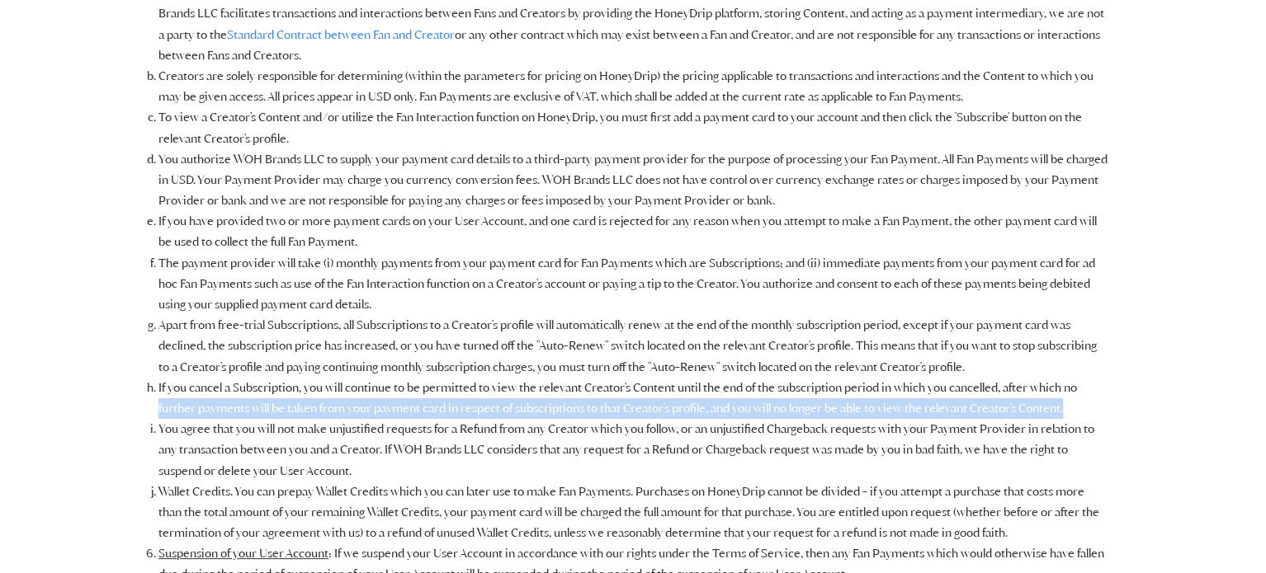
drag, startPoint x: 1264, startPoint y: 352, endPoint x: 1266, endPoint y: 368, distance: 15.9
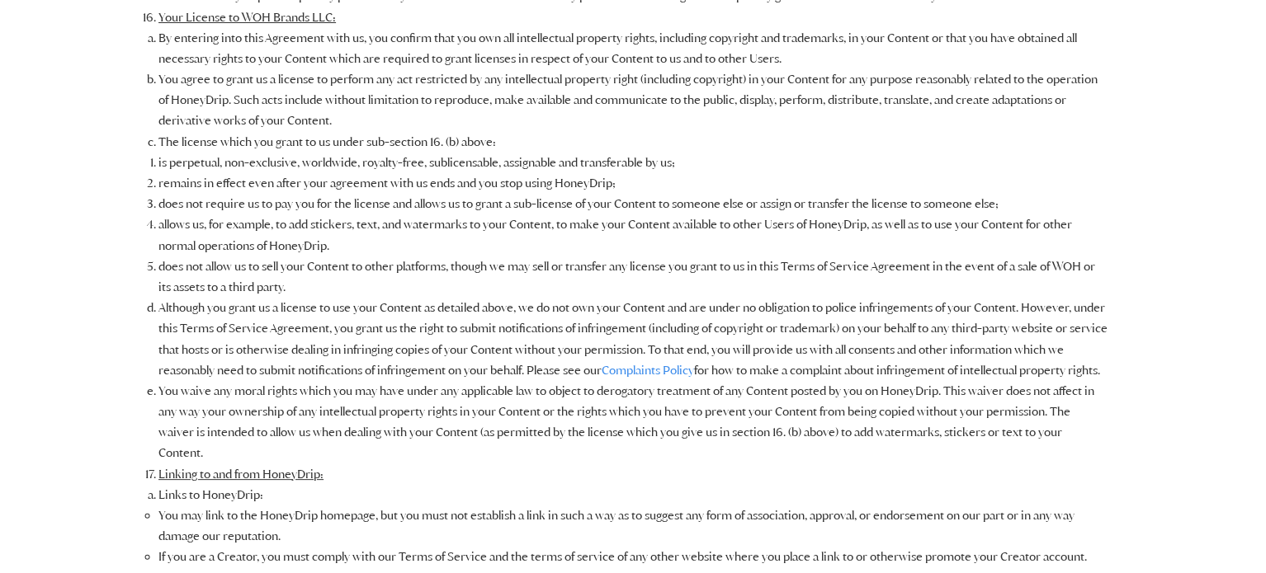
scroll to position [3657, 0]
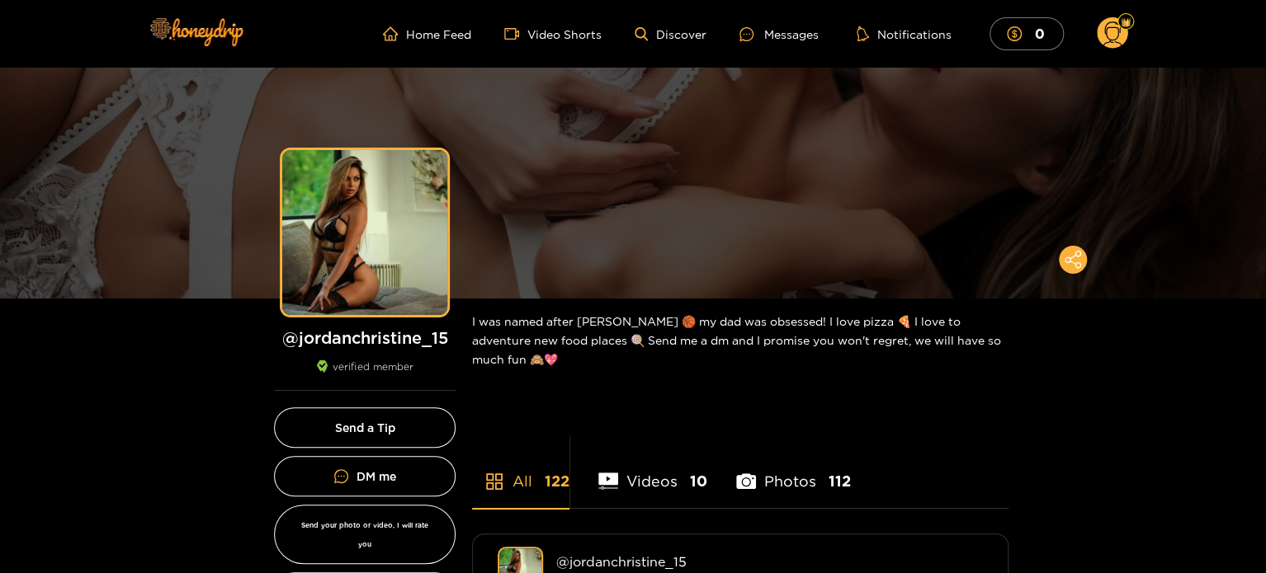
click at [1112, 28] on circle at bounding box center [1112, 32] width 31 height 31
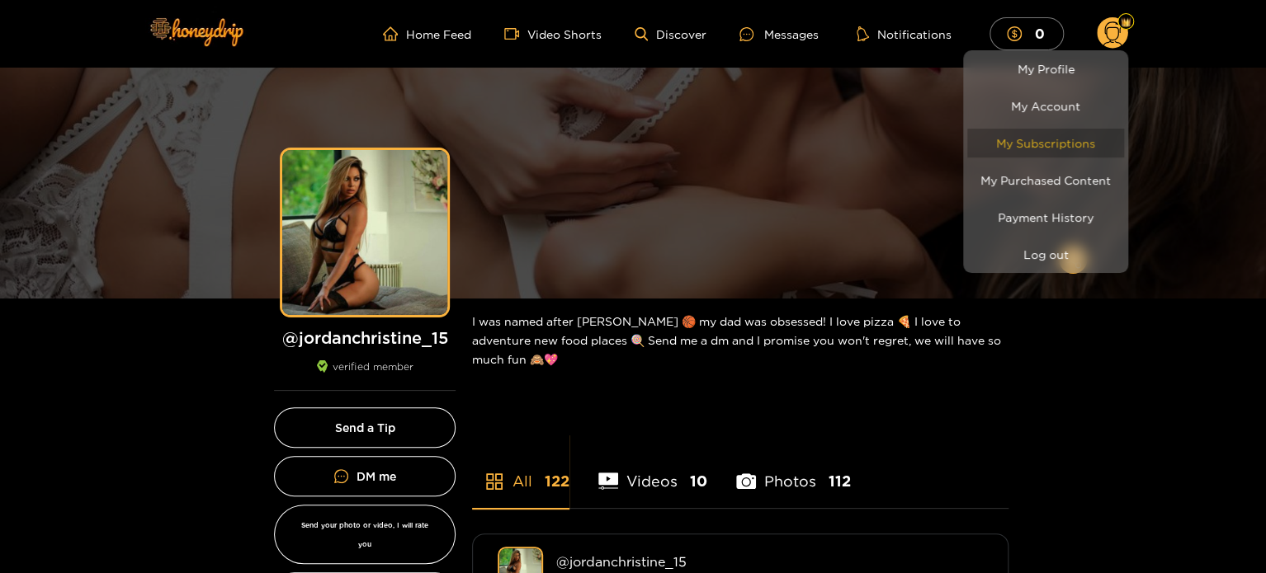
click at [1049, 140] on link "My Subscriptions" at bounding box center [1045, 143] width 157 height 29
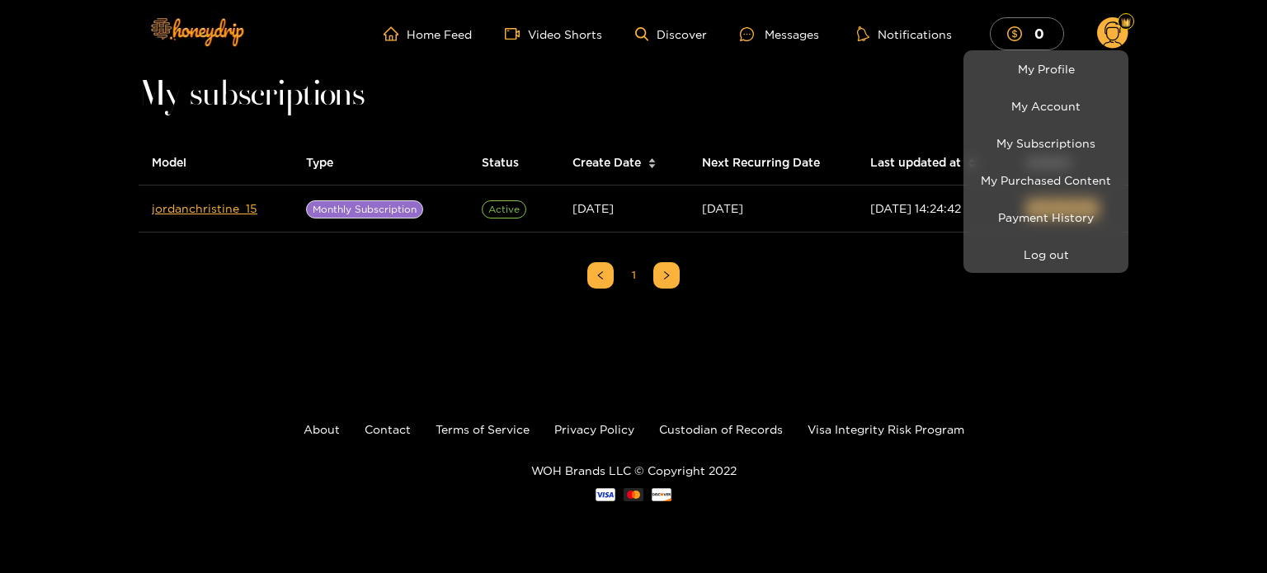
click at [867, 309] on div at bounding box center [633, 286] width 1267 height 573
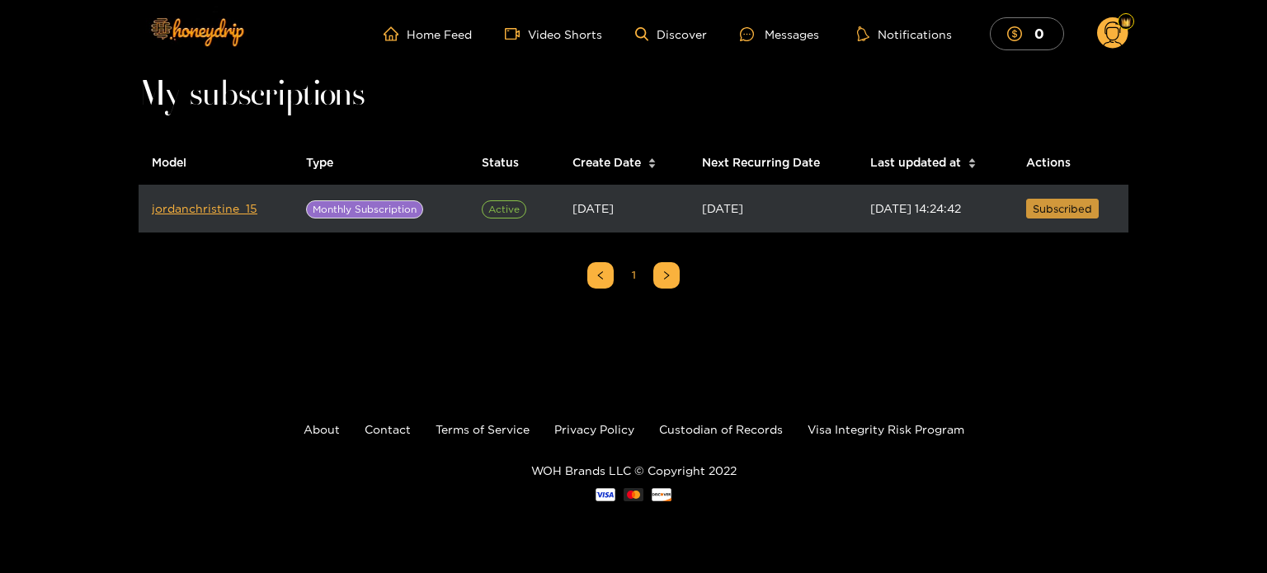
click at [1059, 207] on span "Subscribed" at bounding box center [1062, 208] width 59 height 17
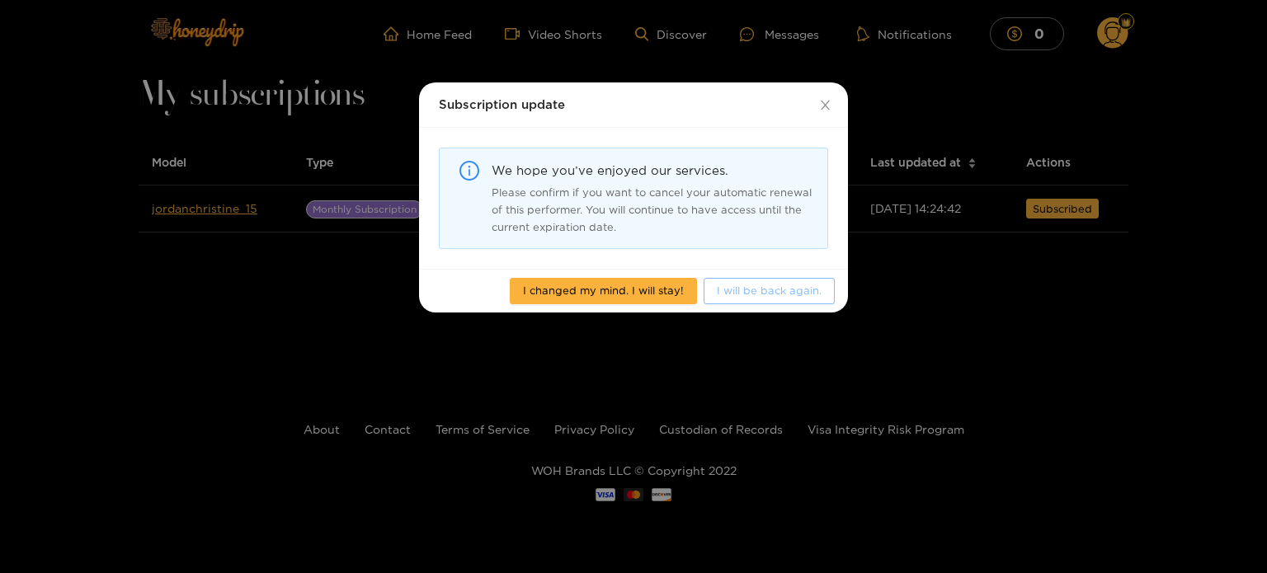
click at [757, 292] on span "I will be back again." at bounding box center [769, 290] width 105 height 17
